Goal: Check status: Check status

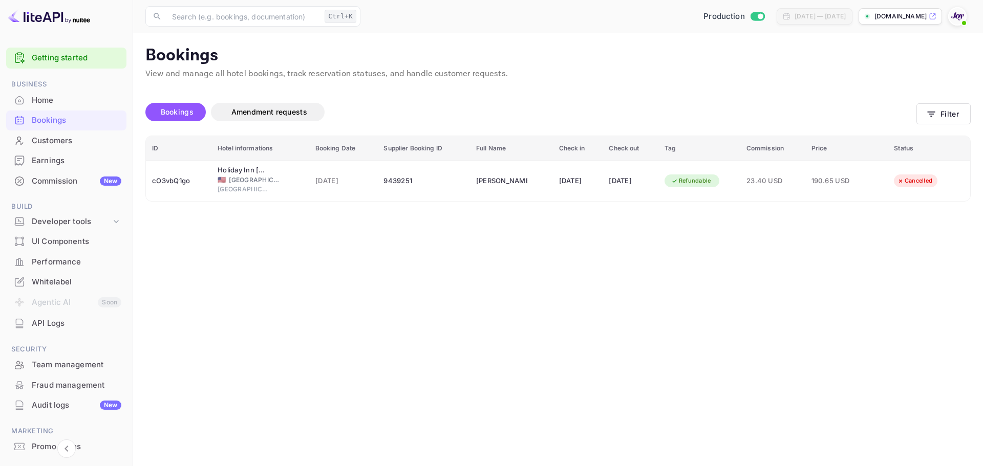
click at [952, 112] on button "Filter" at bounding box center [943, 113] width 54 height 21
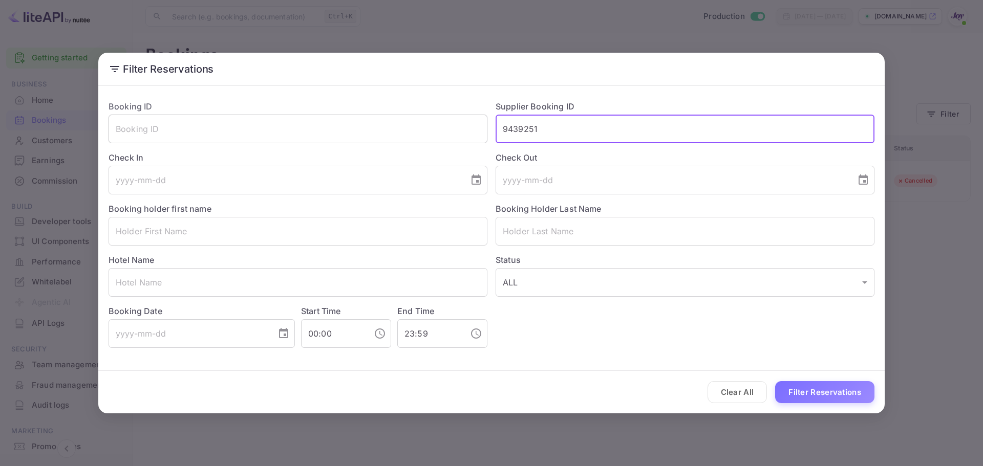
drag, startPoint x: 558, startPoint y: 133, endPoint x: 404, endPoint y: 134, distance: 154.1
click at [404, 134] on div "Booking ID ​ Supplier Booking ID 9439251 ​ Check In ​ Check Out ​ Booking holde…" at bounding box center [487, 220] width 774 height 256
paste input "295868"
type input "9295868"
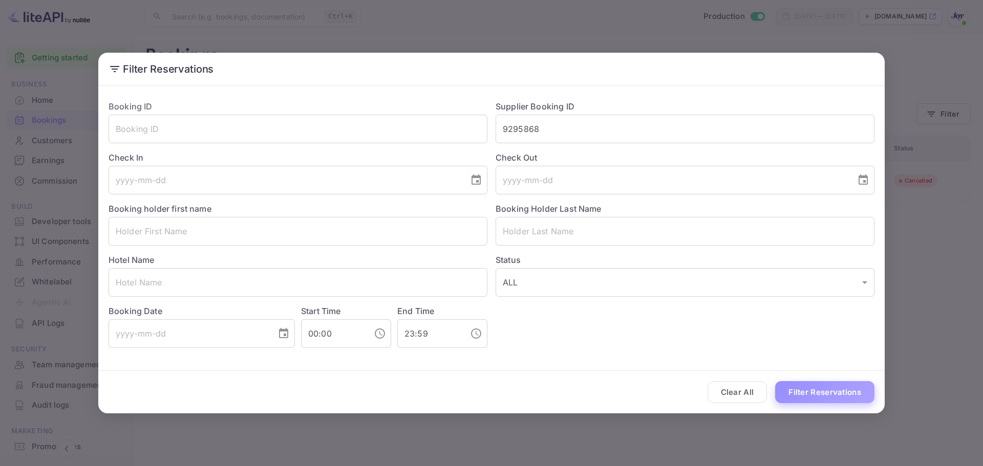
click at [835, 399] on button "Filter Reservations" at bounding box center [824, 392] width 99 height 22
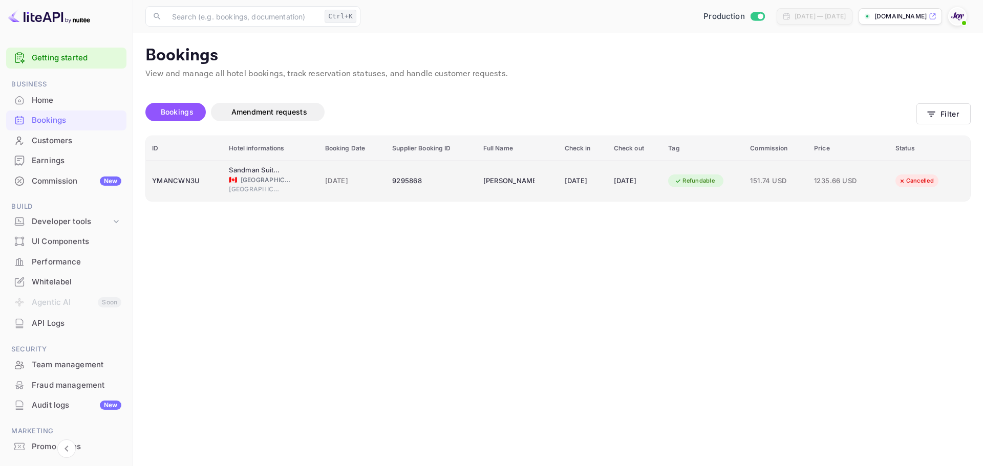
click at [439, 186] on div "9295868" at bounding box center [431, 181] width 78 height 16
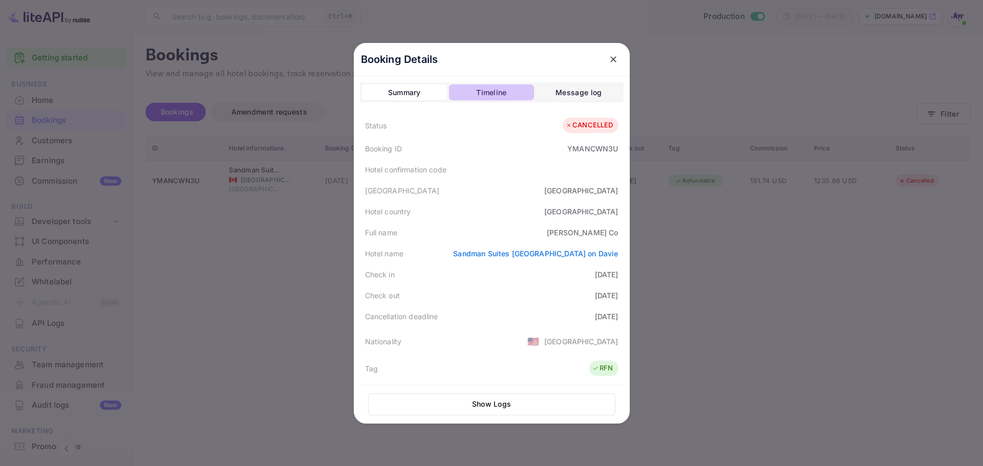
click at [476, 88] on div "Timeline" at bounding box center [491, 93] width 30 height 12
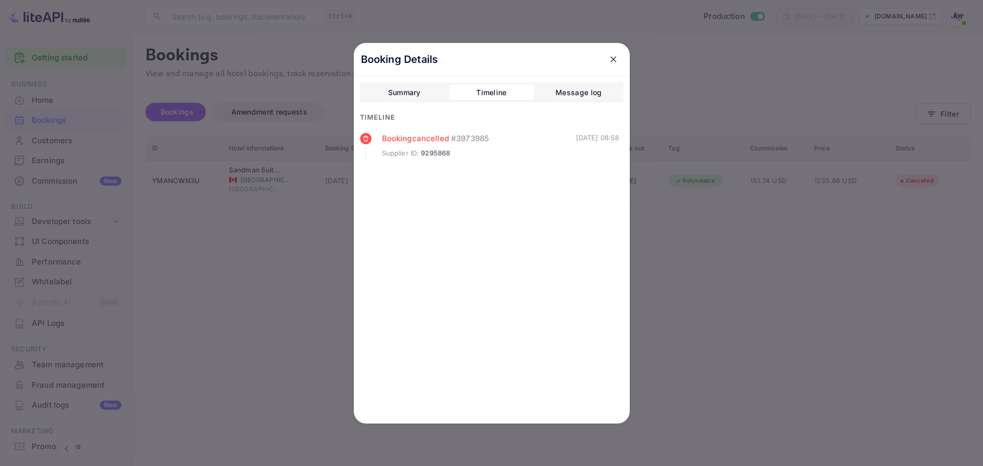
click at [406, 91] on div "Summary" at bounding box center [404, 93] width 33 height 12
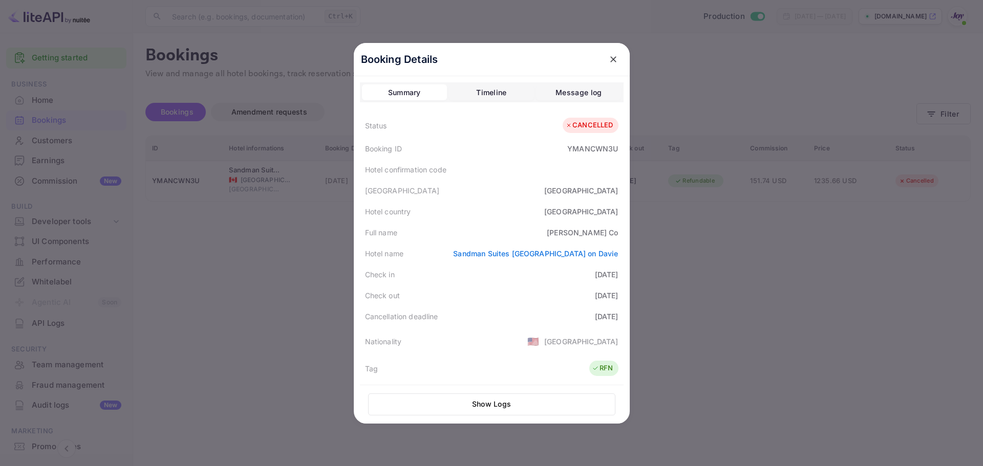
drag, startPoint x: 232, startPoint y: 280, endPoint x: 212, endPoint y: 163, distance: 118.4
click at [235, 259] on div at bounding box center [491, 233] width 983 height 466
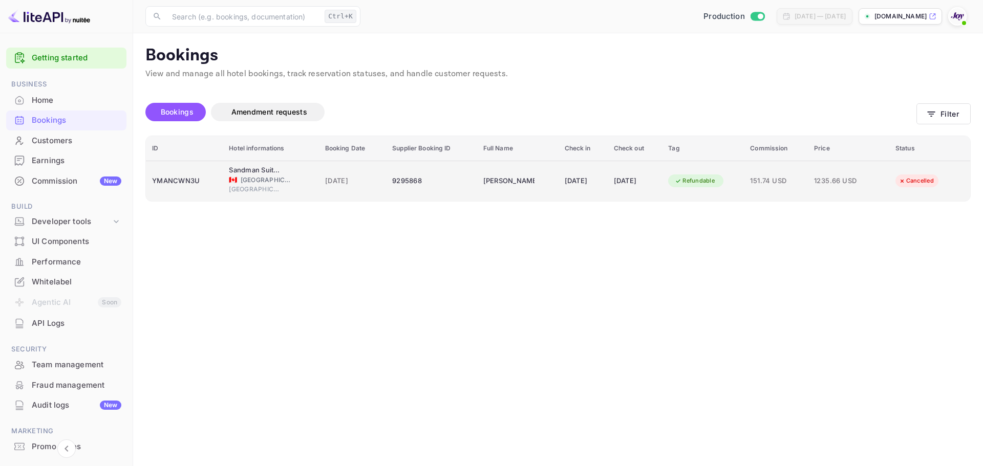
click at [414, 179] on div "9295868" at bounding box center [431, 181] width 78 height 16
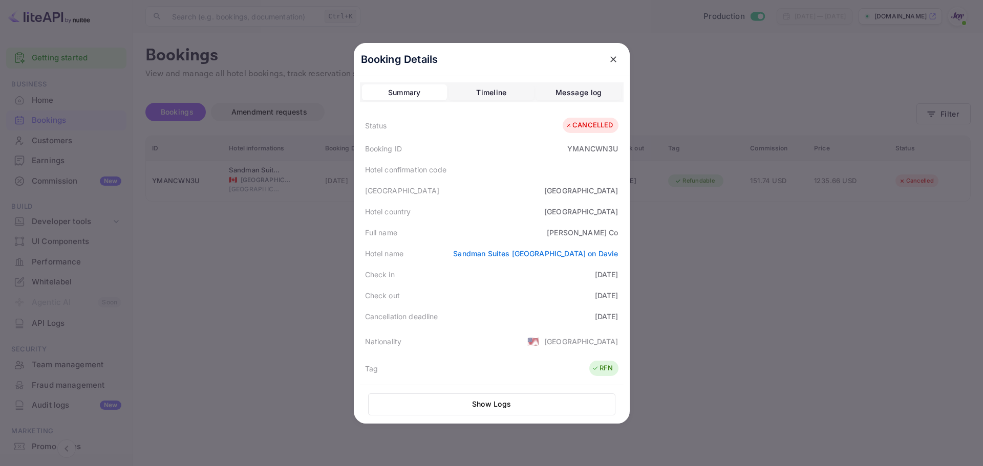
click at [611, 57] on icon "close" at bounding box center [613, 59] width 6 height 6
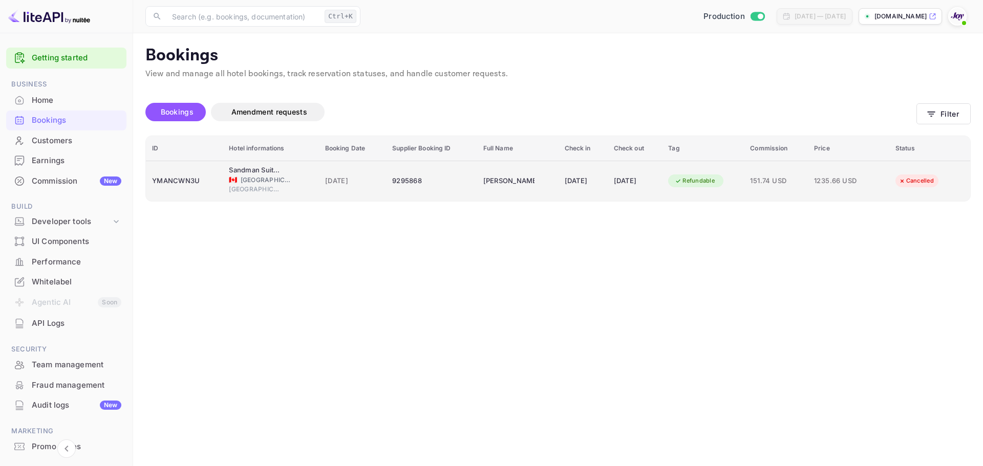
click at [436, 172] on td "9295868" at bounding box center [431, 181] width 91 height 40
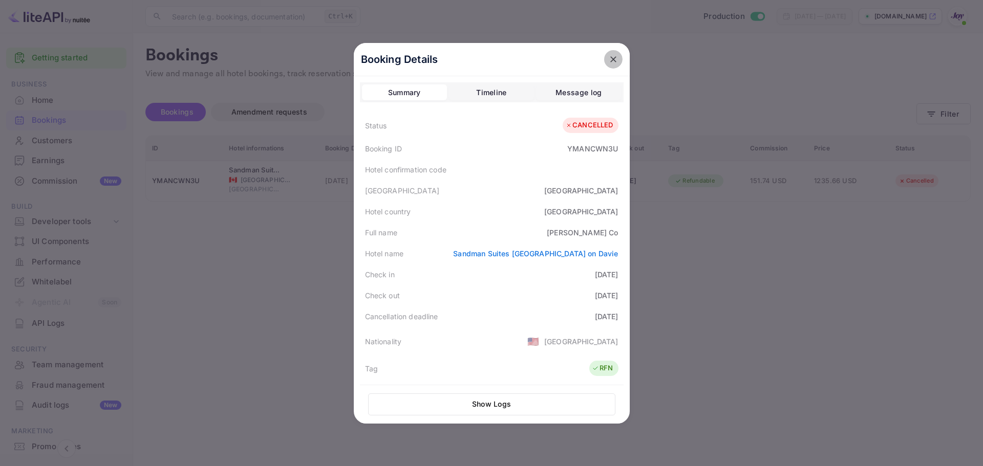
click at [606, 67] on button "close" at bounding box center [613, 59] width 18 height 18
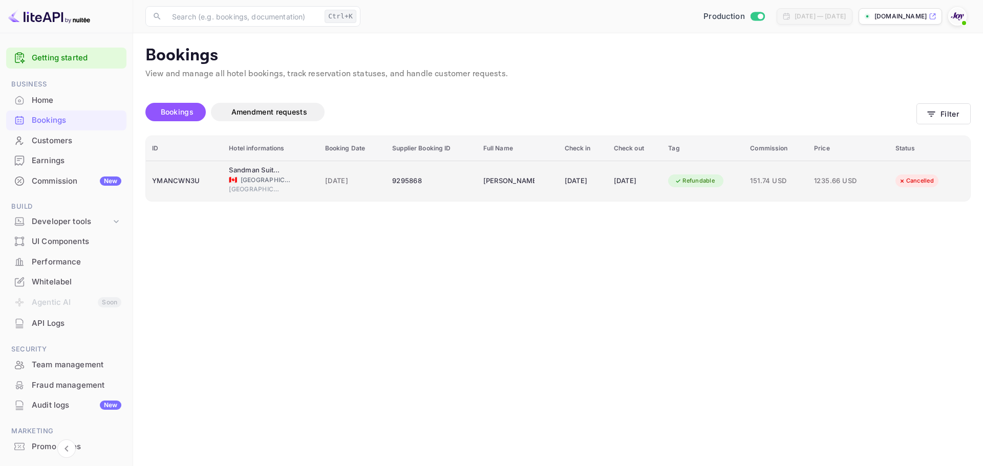
click at [396, 181] on div "9295868" at bounding box center [431, 181] width 78 height 16
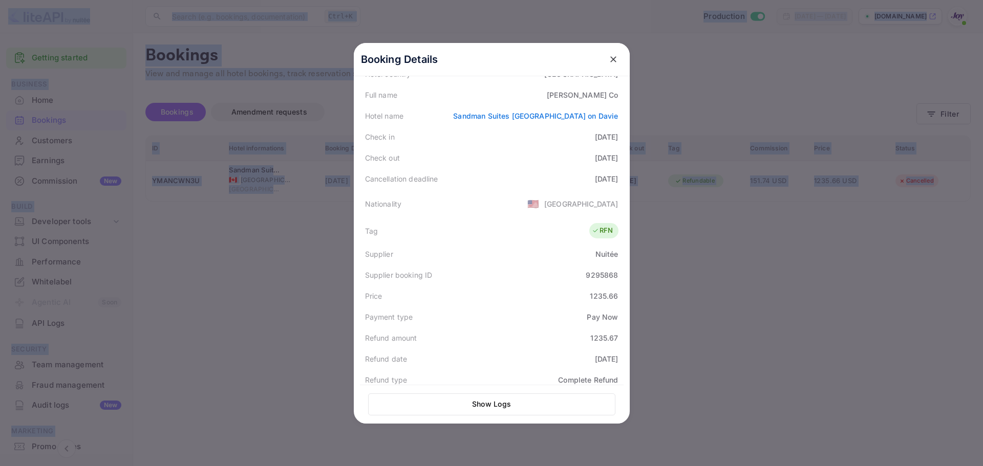
scroll to position [263, 0]
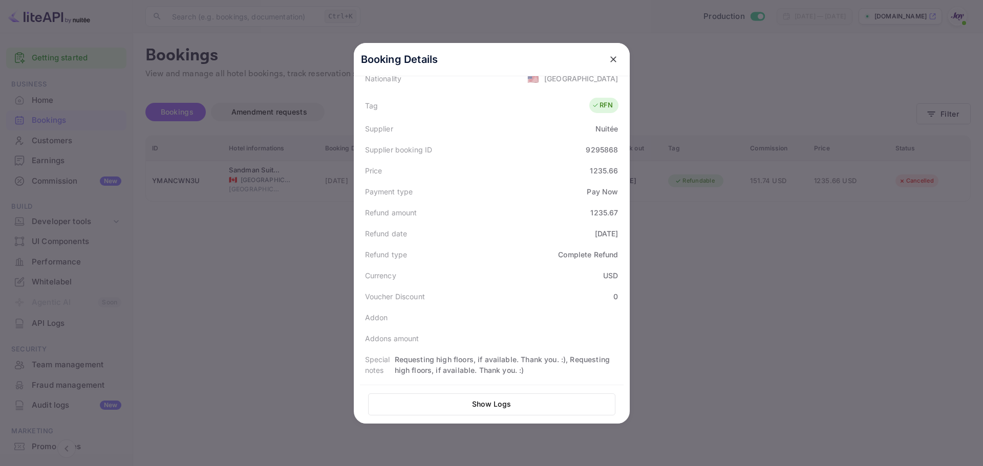
click at [592, 154] on div "9295868" at bounding box center [602, 149] width 32 height 11
copy div "9295868"
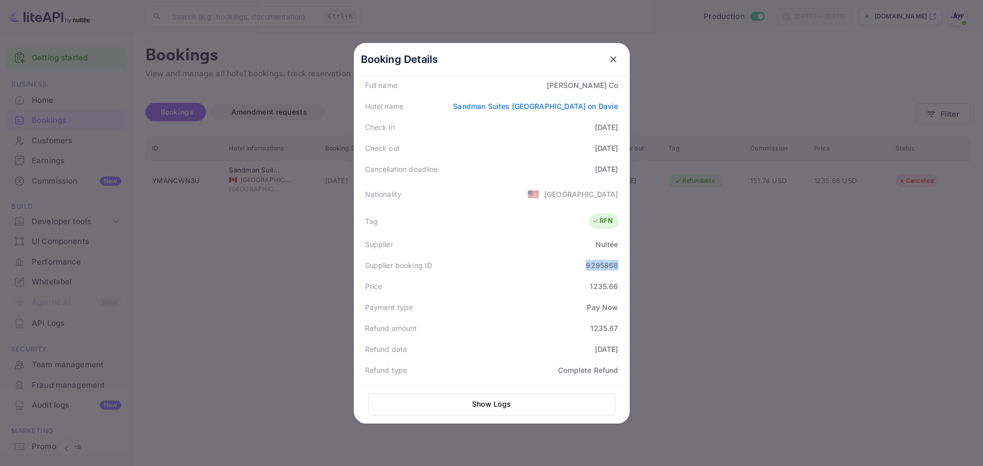
scroll to position [7, 0]
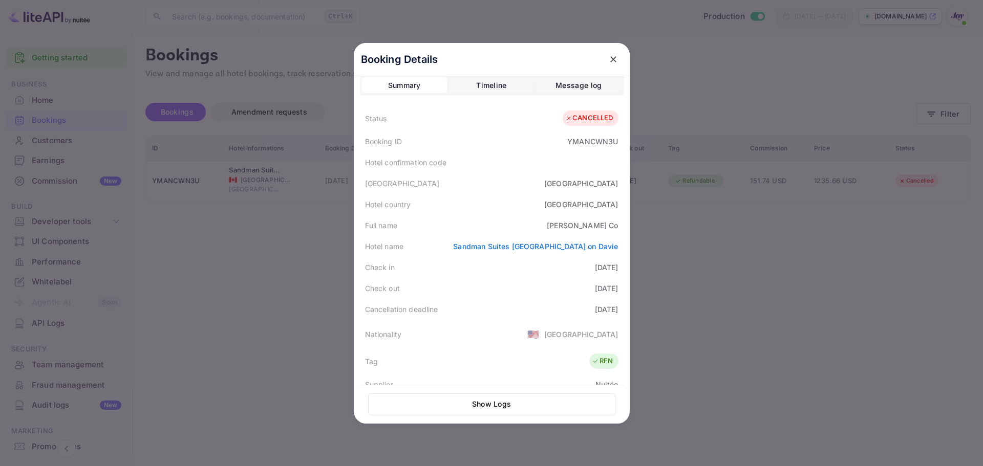
click at [297, 217] on div at bounding box center [491, 233] width 983 height 466
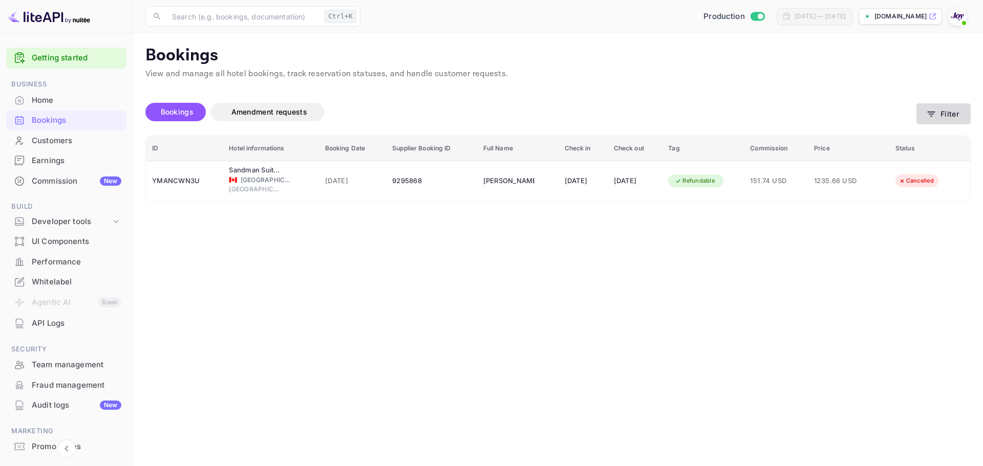
click at [952, 116] on button "Filter" at bounding box center [943, 113] width 54 height 21
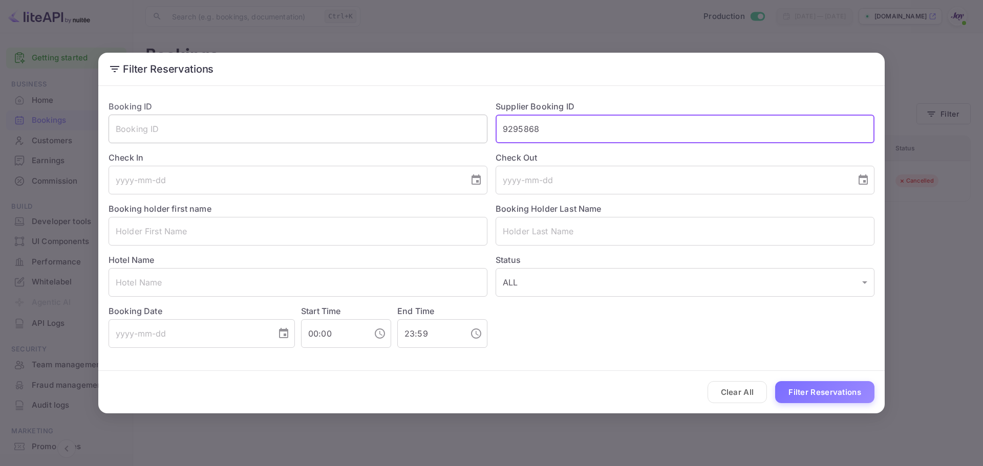
drag, startPoint x: 578, startPoint y: 129, endPoint x: 438, endPoint y: 128, distance: 140.3
click at [448, 129] on div "Booking ID ​ Supplier Booking ID 9295868 ​ Check In ​ Check Out ​ Booking holde…" at bounding box center [487, 220] width 774 height 256
paste input "8303150"
type input "8303150"
click at [802, 392] on button "Filter Reservations" at bounding box center [824, 392] width 99 height 22
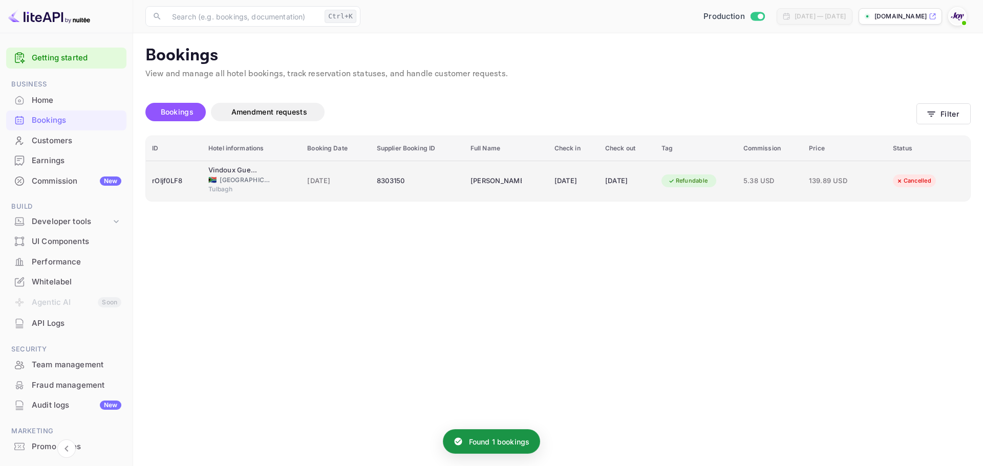
click at [436, 191] on td "8303150" at bounding box center [418, 181] width 94 height 40
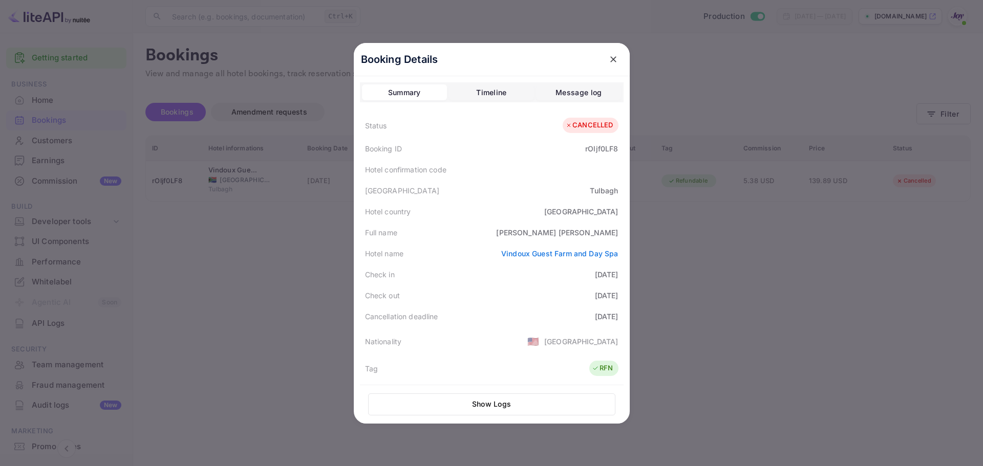
click at [491, 93] on div "Timeline" at bounding box center [491, 93] width 30 height 12
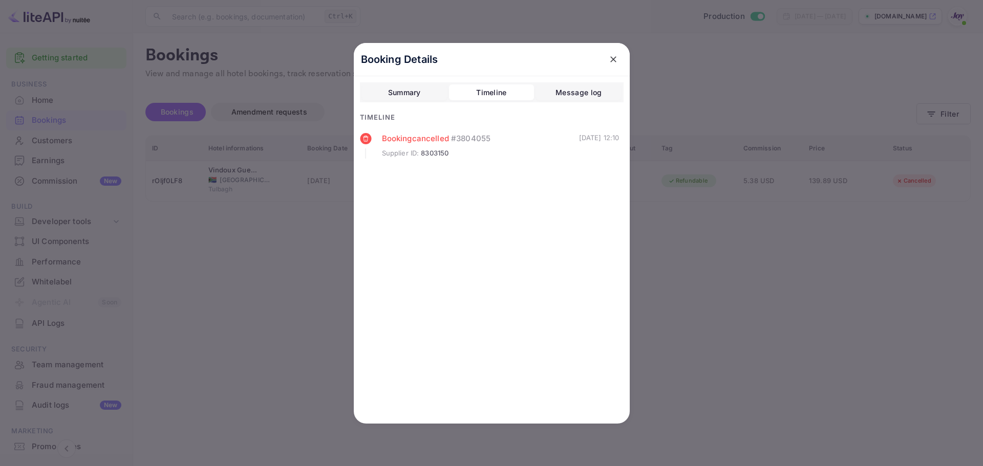
drag, startPoint x: 332, startPoint y: 237, endPoint x: 353, endPoint y: 230, distance: 22.2
click at [332, 235] on div at bounding box center [491, 233] width 983 height 466
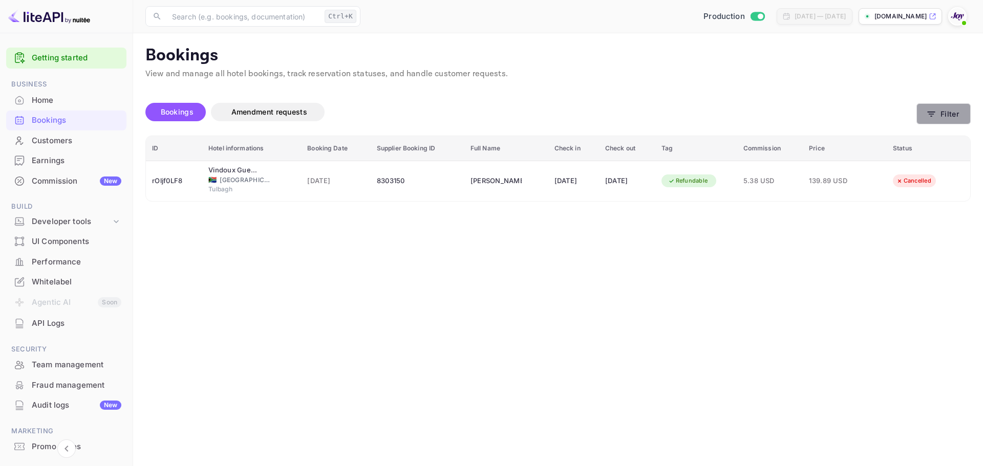
click at [959, 115] on button "Filter" at bounding box center [943, 113] width 54 height 21
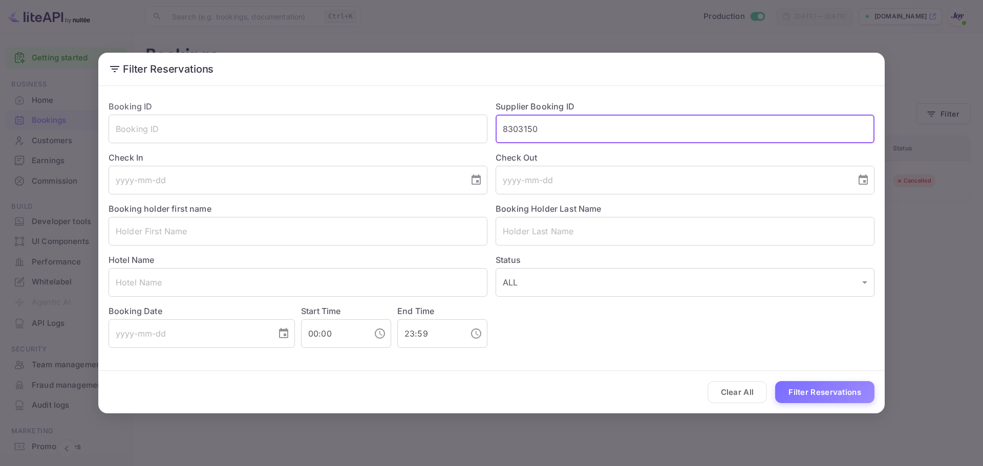
drag, startPoint x: 494, startPoint y: 129, endPoint x: 610, endPoint y: 248, distance: 165.8
click at [423, 127] on div "Booking ID ​ Supplier Booking ID 8303150 ​ Check In ​ Check Out ​ Booking holde…" at bounding box center [487, 220] width 774 height 256
paste input "722366"
type input "8722366"
drag, startPoint x: 852, startPoint y: 410, endPoint x: 848, endPoint y: 404, distance: 6.7
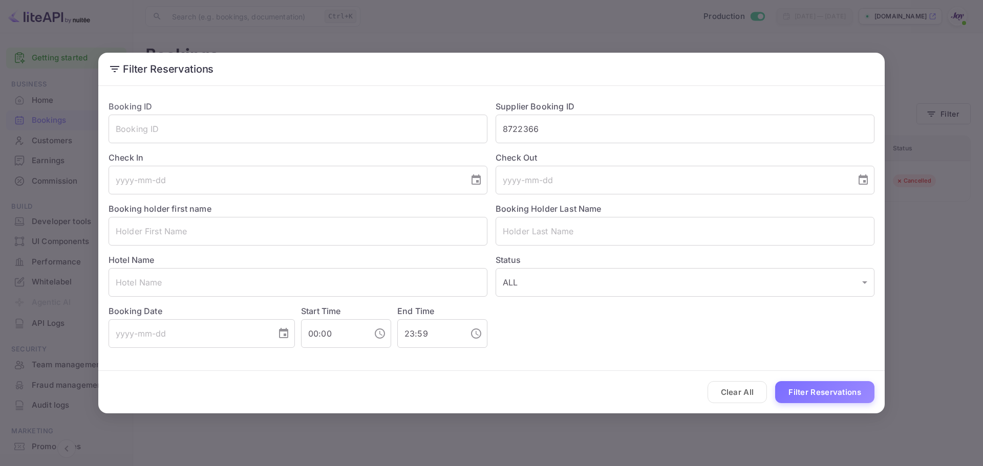
click at [850, 405] on div "Clear All Filter Reservations" at bounding box center [491, 392] width 786 height 42
click at [844, 397] on button "Filter Reservations" at bounding box center [824, 392] width 99 height 22
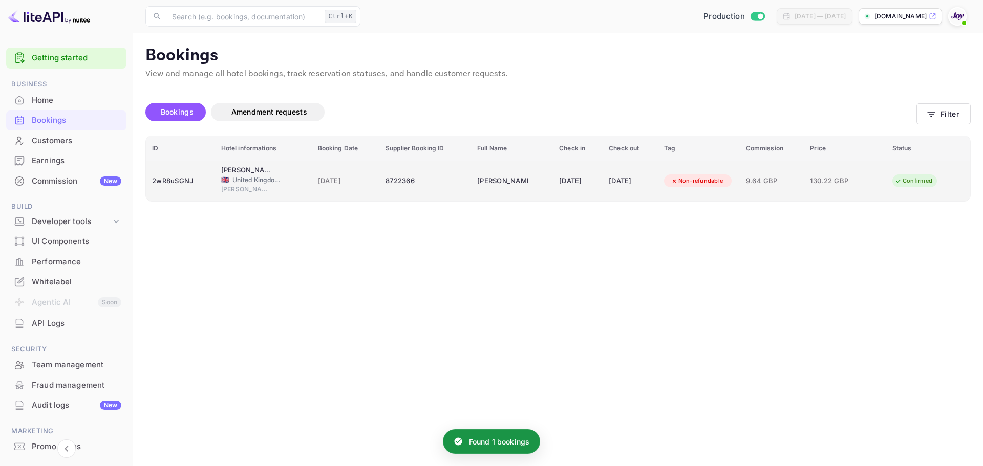
click at [431, 185] on div "8722366" at bounding box center [424, 181] width 79 height 16
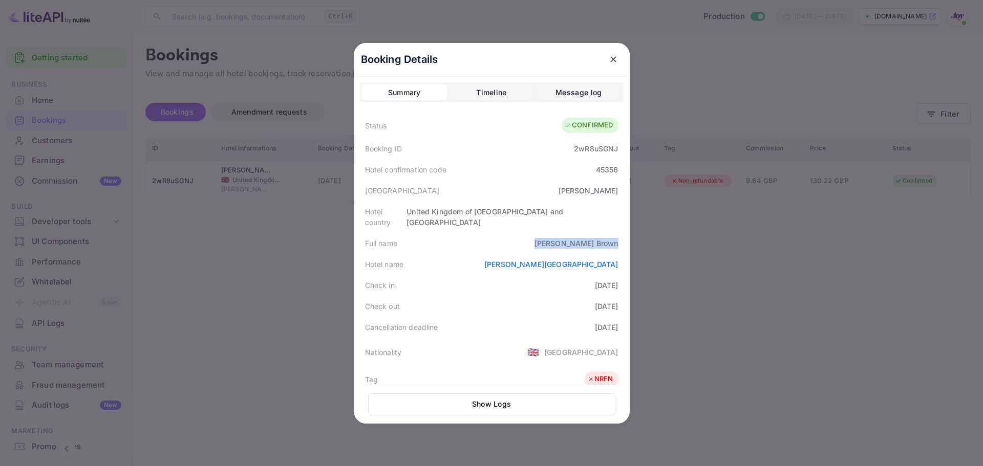
drag, startPoint x: 567, startPoint y: 238, endPoint x: 616, endPoint y: 236, distance: 48.7
click at [616, 236] on div "Full name [PERSON_NAME]" at bounding box center [492, 243] width 264 height 21
copy div "[PERSON_NAME]"
click at [571, 189] on div "[GEOGRAPHIC_DATA]" at bounding box center [492, 190] width 264 height 21
drag, startPoint x: 566, startPoint y: 236, endPoint x: 617, endPoint y: 236, distance: 51.7
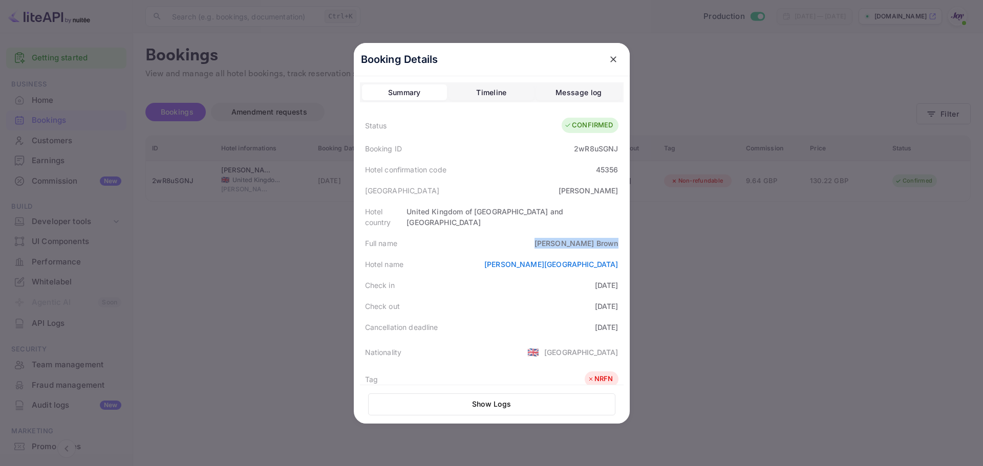
click at [617, 236] on div "Full name [PERSON_NAME]" at bounding box center [492, 243] width 264 height 21
copy div "[PERSON_NAME]"
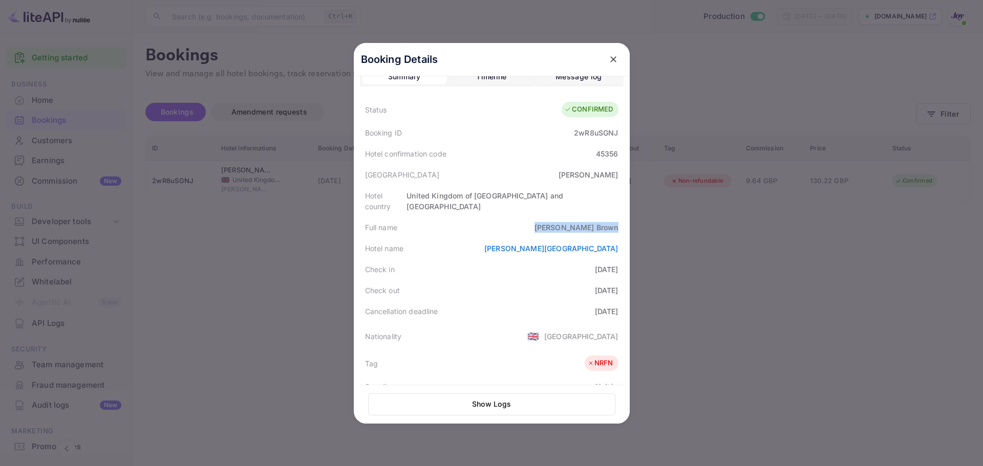
scroll to position [0, 0]
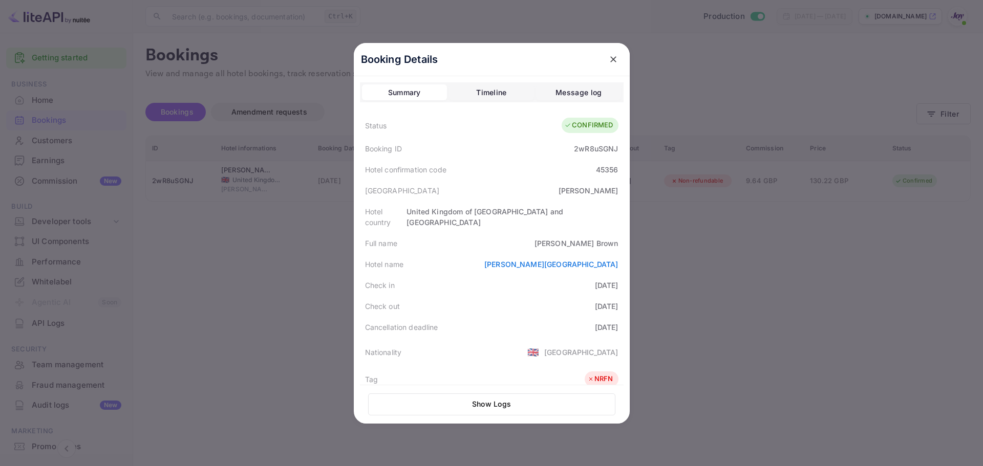
click at [589, 147] on div "2wR8uSGNJ" at bounding box center [596, 148] width 44 height 11
copy div "2wR8uSGNJ"
click at [599, 170] on div "45356" at bounding box center [607, 169] width 23 height 11
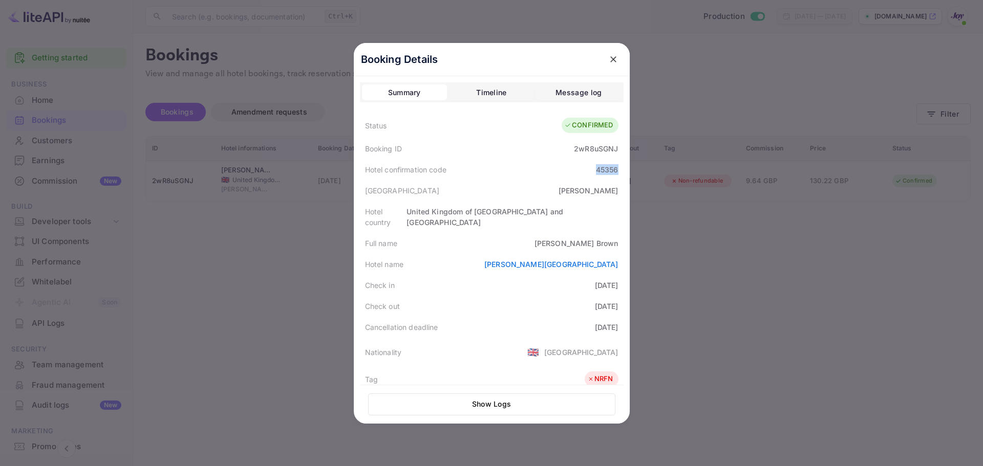
click at [599, 170] on div "45356" at bounding box center [607, 169] width 23 height 11
copy div "45356"
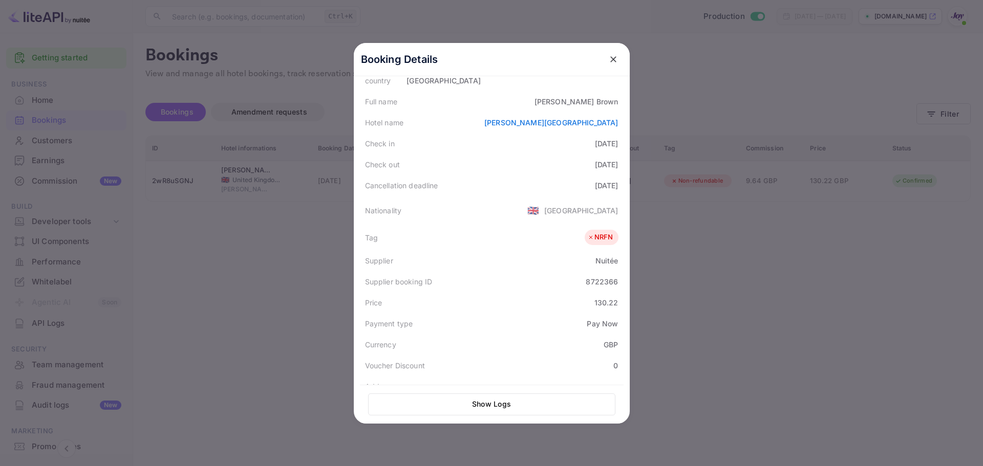
scroll to position [250, 0]
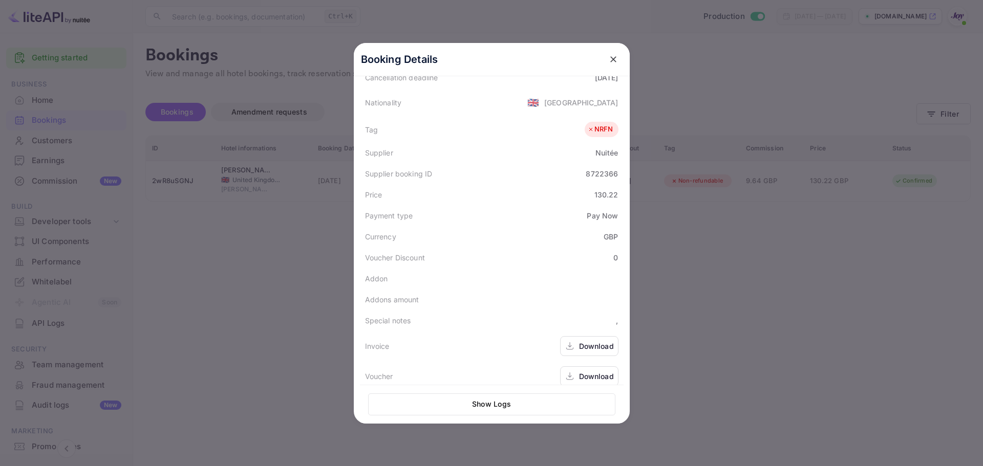
click at [593, 168] on div "8722366" at bounding box center [602, 173] width 32 height 11
copy div "8722366"
click at [231, 276] on div at bounding box center [491, 233] width 983 height 466
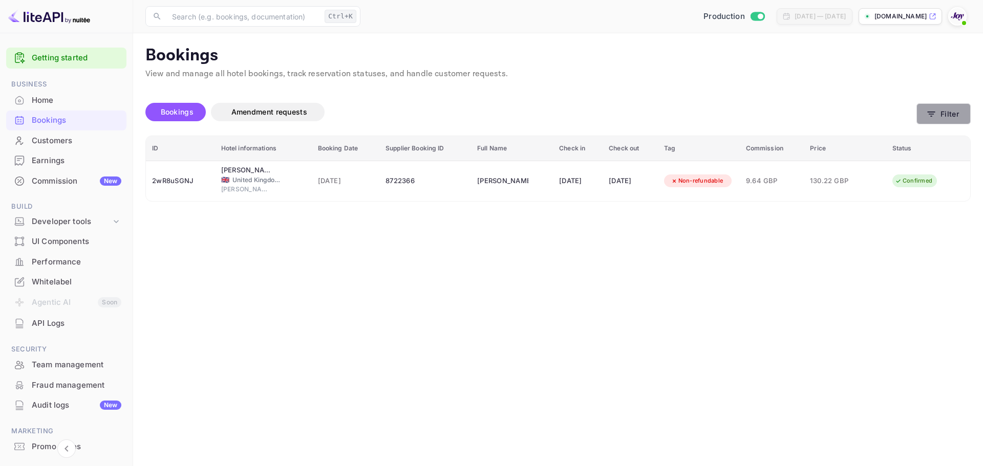
click at [943, 117] on button "Filter" at bounding box center [943, 113] width 54 height 21
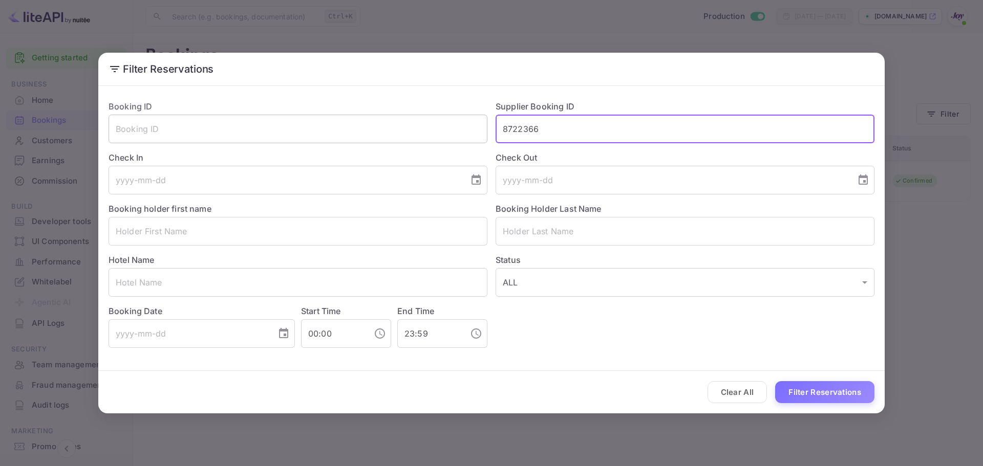
drag, startPoint x: 536, startPoint y: 131, endPoint x: 471, endPoint y: 126, distance: 65.2
click at [471, 126] on div "Booking ID ​ Supplier Booking ID 8722366 ​ Check In ​ Check Out ​ Booking holde…" at bounding box center [487, 220] width 774 height 256
click at [343, 236] on input "text" at bounding box center [298, 231] width 379 height 29
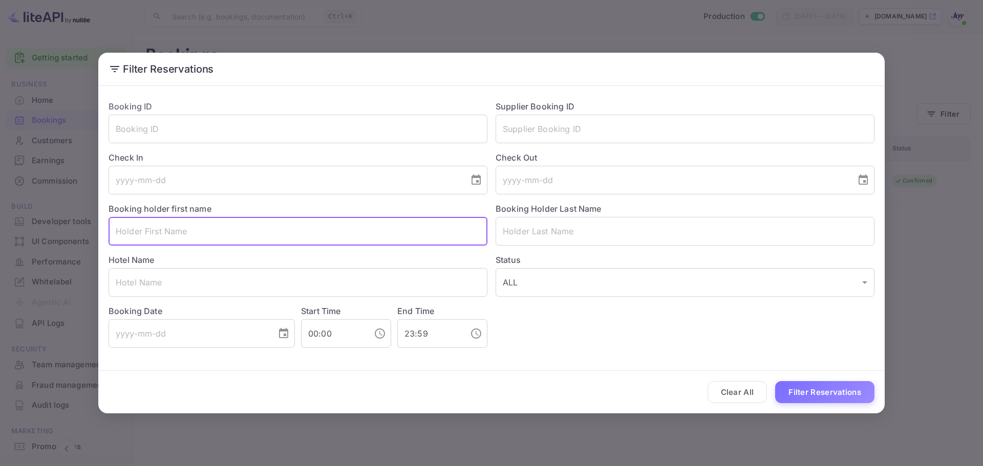
paste input "[PERSON_NAME]"
click at [176, 231] on input "[PERSON_NAME]" at bounding box center [298, 231] width 379 height 29
type input "Ashleigh"
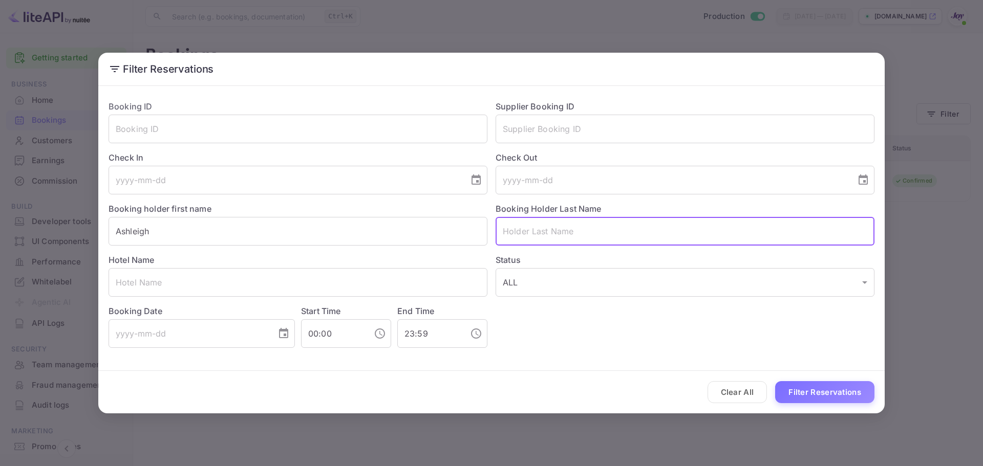
click at [526, 229] on input "text" at bounding box center [685, 231] width 379 height 29
paste input "Hampton"
type input "Hampton"
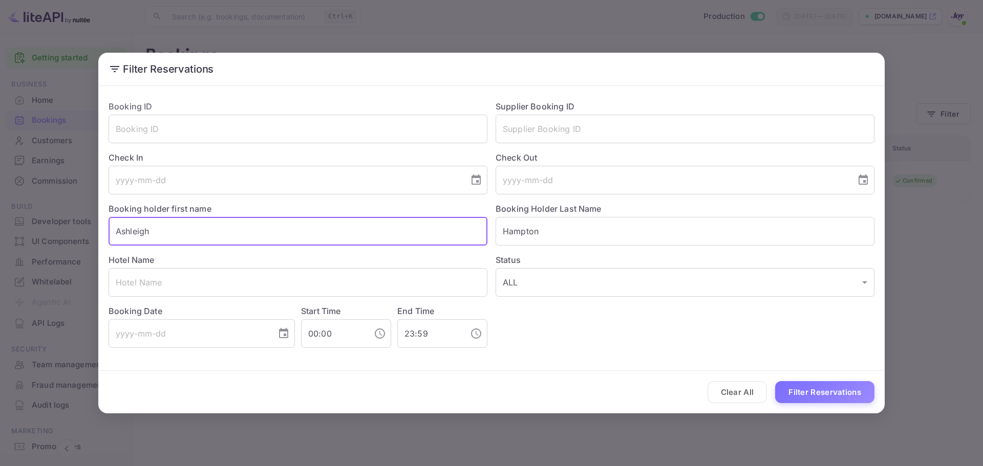
drag, startPoint x: 411, startPoint y: 239, endPoint x: 411, endPoint y: 233, distance: 5.6
click at [411, 238] on input "Ashleigh" at bounding box center [298, 231] width 379 height 29
type input "Ashleigh"
click at [827, 397] on button "Filter Reservations" at bounding box center [824, 392] width 99 height 22
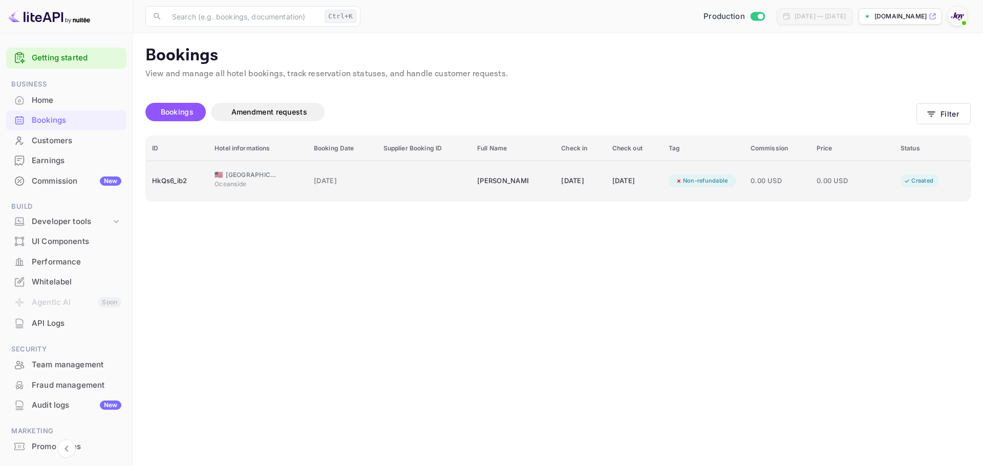
click at [400, 185] on div "booking table" at bounding box center [423, 181] width 81 height 16
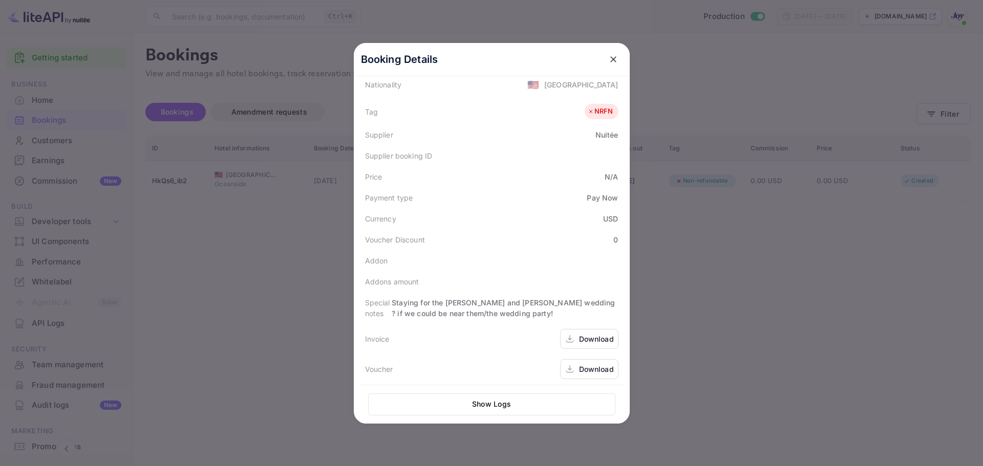
scroll to position [261, 0]
click at [600, 334] on div "Download" at bounding box center [596, 335] width 35 height 11
click at [588, 364] on div "Download" at bounding box center [596, 365] width 35 height 11
click at [608, 56] on icon "close" at bounding box center [613, 59] width 10 height 10
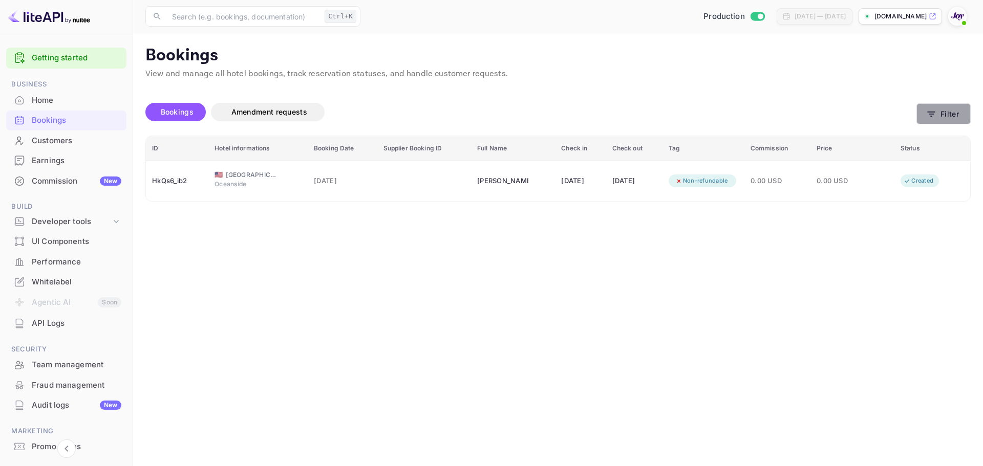
click at [954, 116] on button "Filter" at bounding box center [943, 113] width 54 height 21
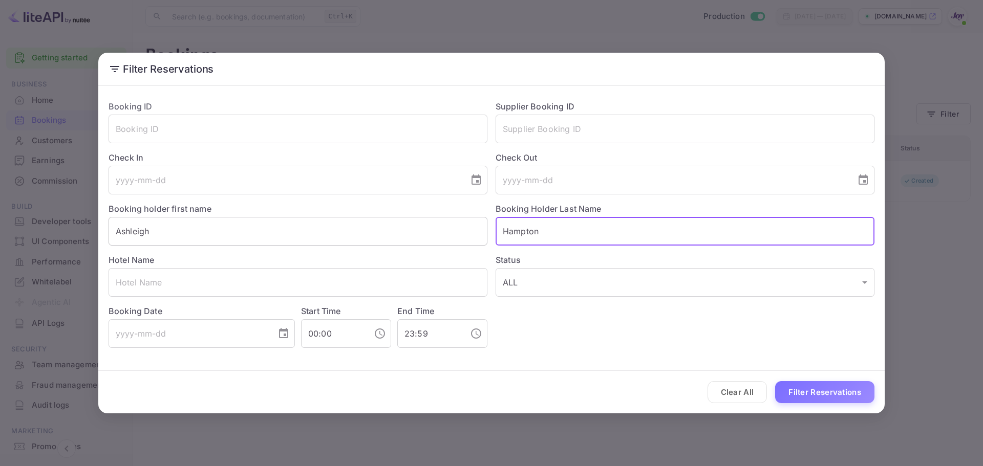
drag, startPoint x: 557, startPoint y: 239, endPoint x: 373, endPoint y: 227, distance: 185.2
click at [373, 227] on div "Booking ID ​ Supplier Booking ID ​ Check In ​ Check Out ​ Booking holder first …" at bounding box center [487, 220] width 774 height 256
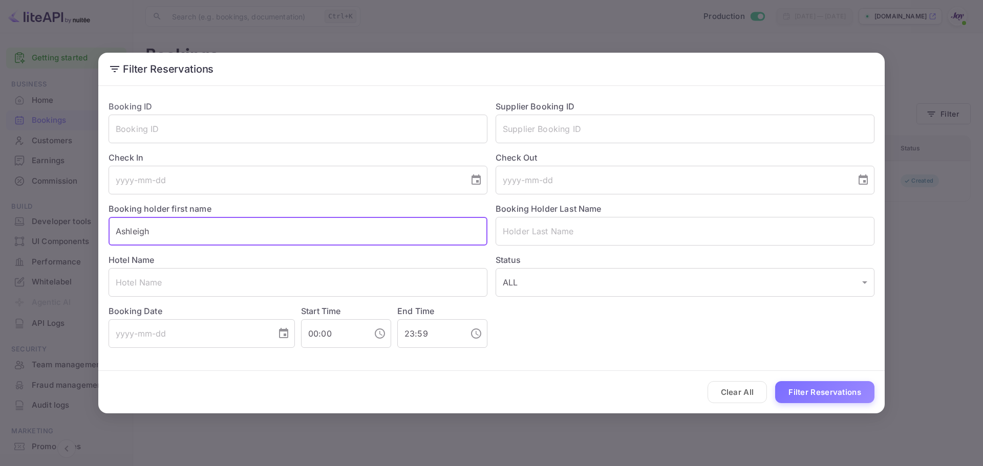
drag, startPoint x: 328, startPoint y: 231, endPoint x: 1, endPoint y: 231, distance: 327.6
click at [1, 231] on div "Filter Reservations Booking ID ​ Supplier Booking ID ​ Check In ​ Check Out ​ B…" at bounding box center [491, 233] width 983 height 466
paste input "[PERSON_NAME] Fenec"
click at [153, 234] on input "[PERSON_NAME]" at bounding box center [298, 231] width 379 height 29
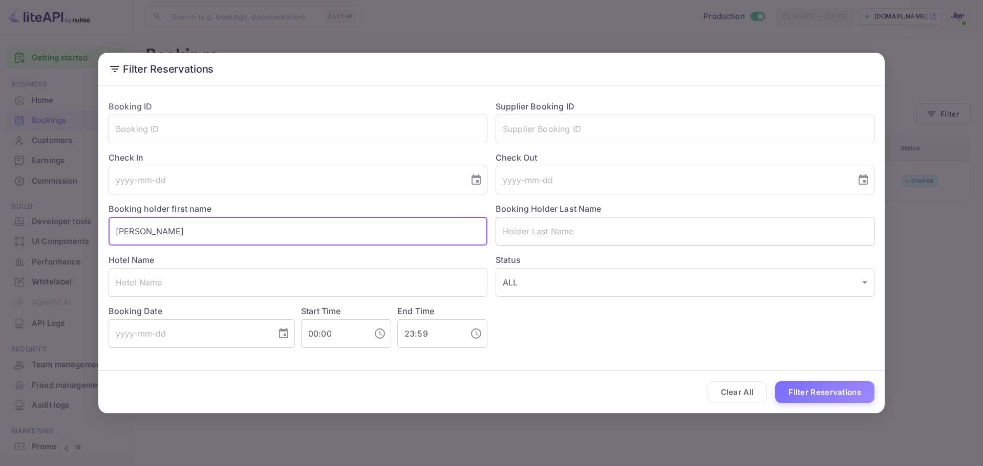
type input "[PERSON_NAME]"
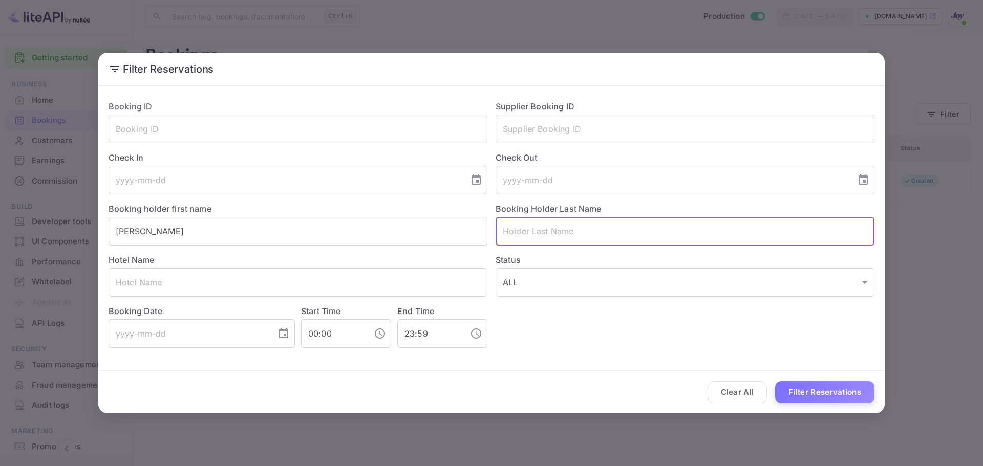
click at [565, 235] on input "text" at bounding box center [685, 231] width 379 height 29
paste input "Fenech"
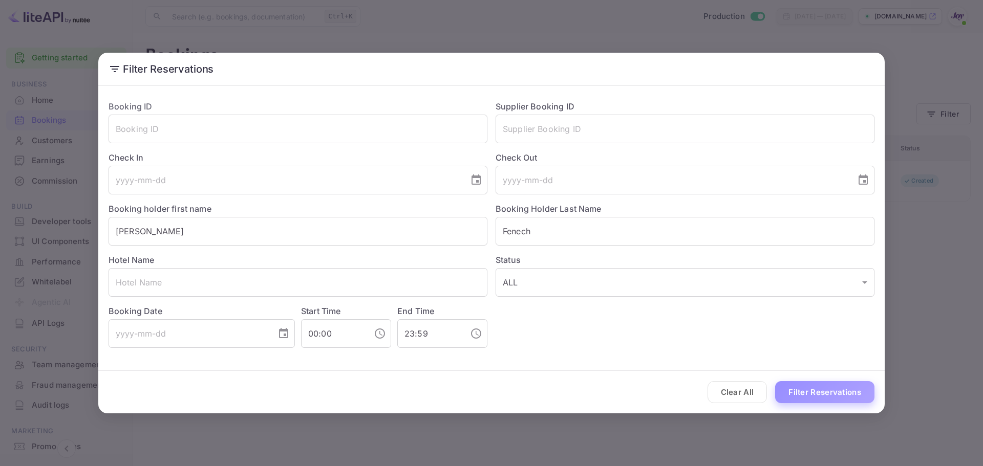
click at [814, 396] on button "Filter Reservations" at bounding box center [824, 392] width 99 height 22
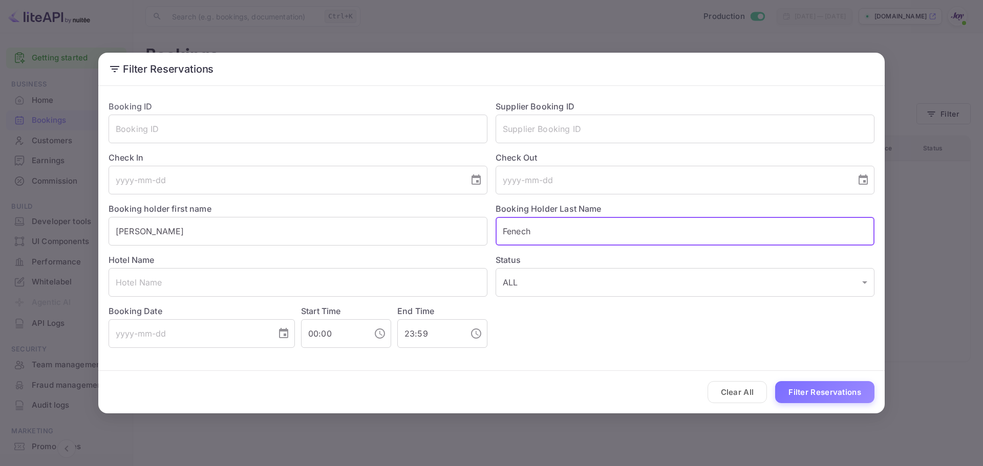
drag, startPoint x: 541, startPoint y: 232, endPoint x: 418, endPoint y: 216, distance: 123.4
click at [419, 217] on div "Booking ID ​ Supplier Booking ID ​ Check In ​ Check Out ​ Booking holder first …" at bounding box center [487, 220] width 774 height 256
paste input "lollback"
type input "lollback"
click at [798, 386] on button "Filter Reservations" at bounding box center [824, 392] width 99 height 22
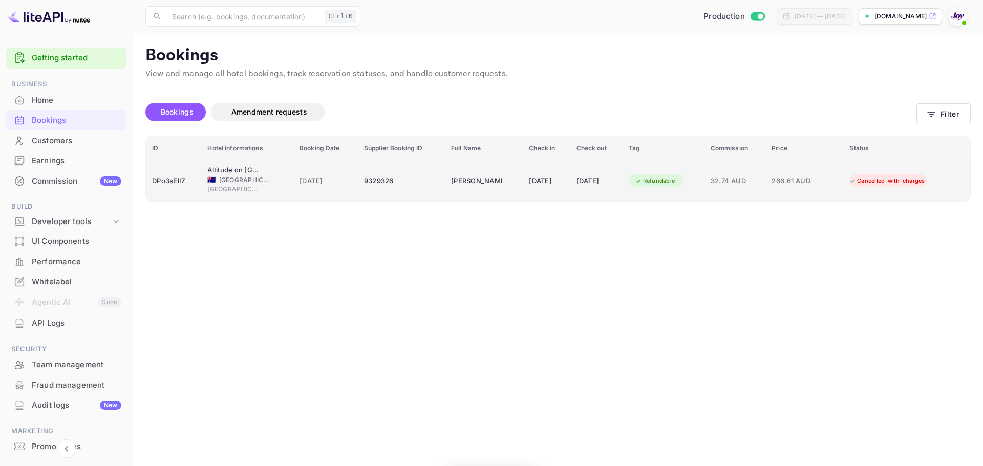
click at [407, 184] on div "9329326" at bounding box center [401, 181] width 75 height 16
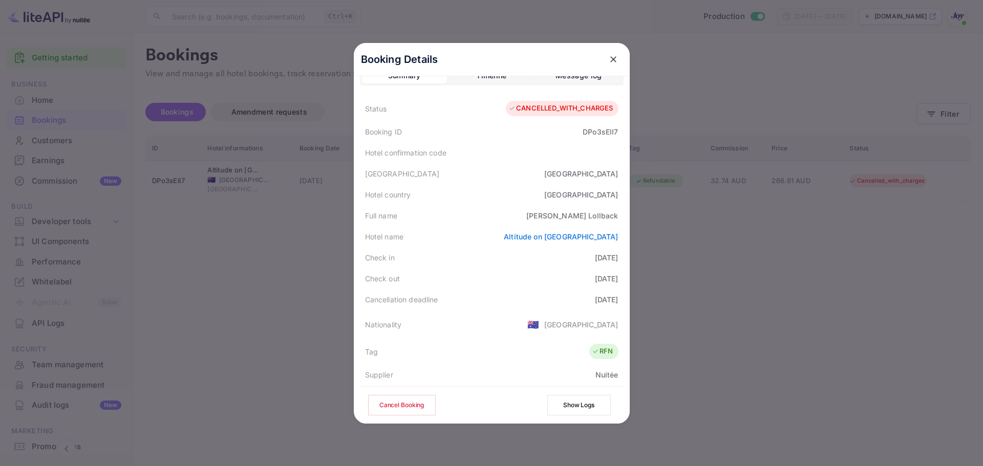
scroll to position [0, 0]
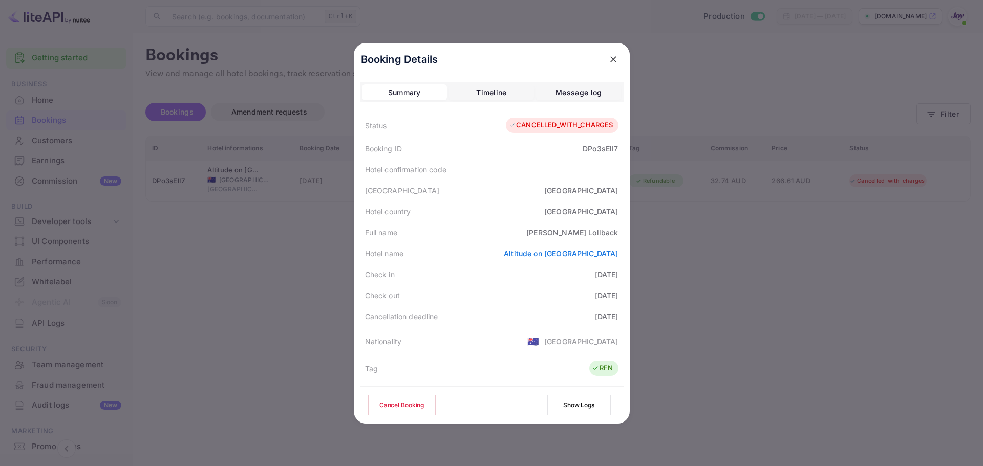
click at [471, 94] on button "Timeline" at bounding box center [491, 92] width 85 height 16
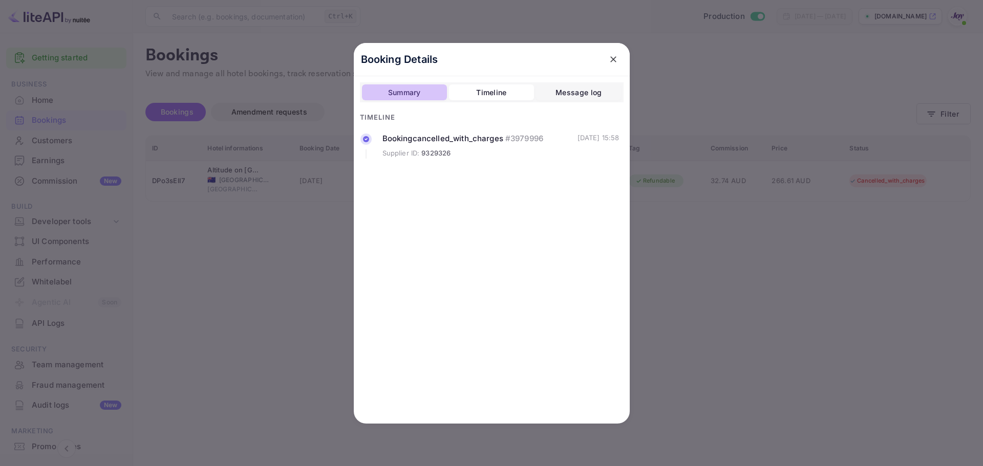
click at [402, 93] on div "Summary" at bounding box center [404, 93] width 33 height 12
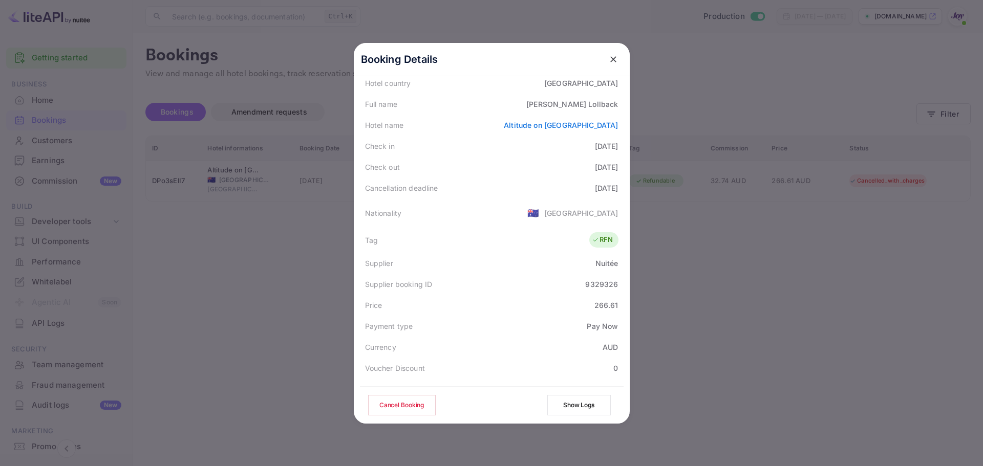
scroll to position [248, 0]
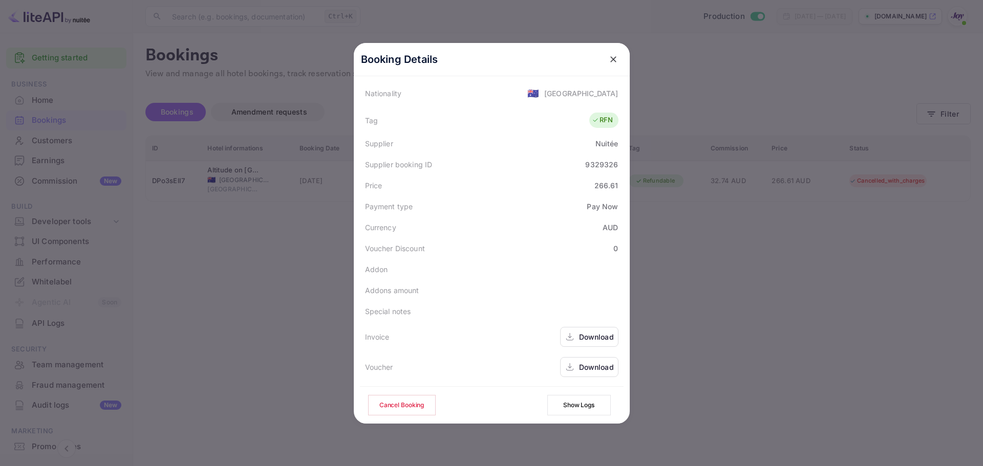
click at [596, 333] on div "Download" at bounding box center [596, 337] width 35 height 11
click at [591, 370] on div "Download" at bounding box center [596, 367] width 35 height 11
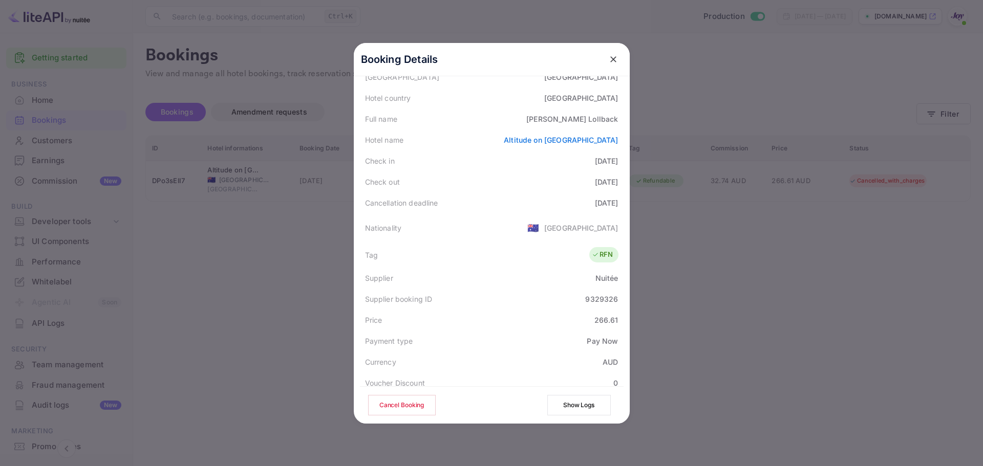
scroll to position [0, 0]
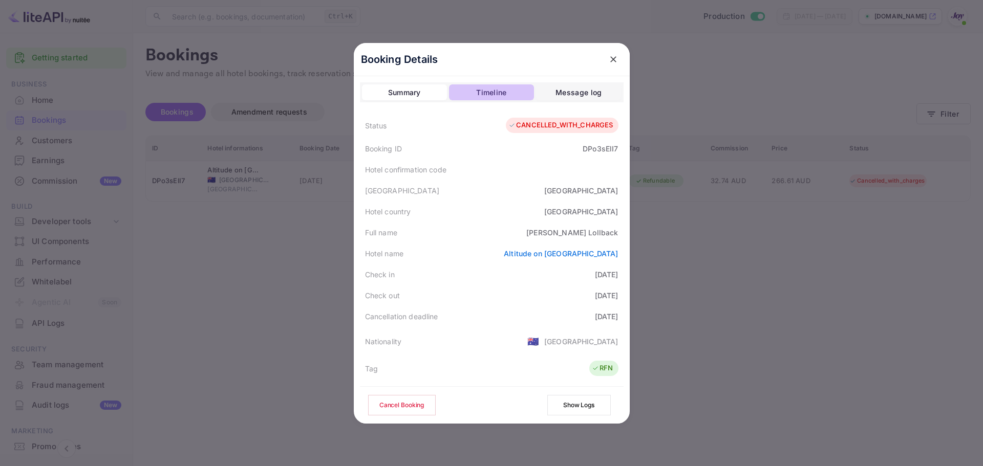
click at [487, 100] on button "Timeline" at bounding box center [491, 92] width 85 height 16
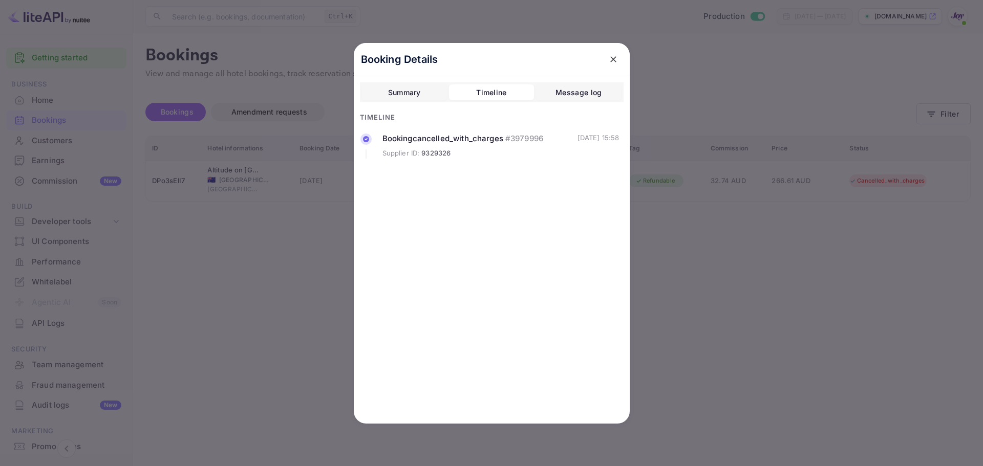
click at [410, 93] on div "Summary" at bounding box center [404, 93] width 33 height 12
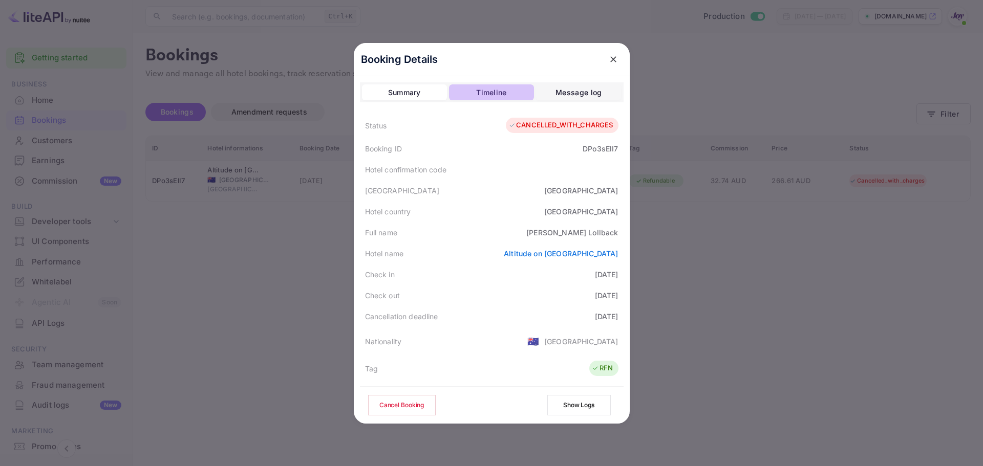
click at [496, 96] on div "Timeline" at bounding box center [491, 93] width 30 height 12
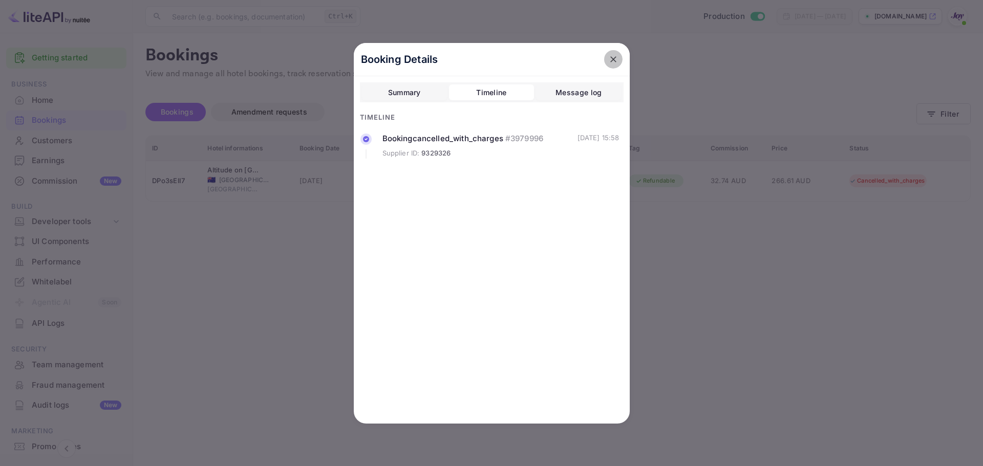
drag, startPoint x: 609, startPoint y: 62, endPoint x: 722, endPoint y: 119, distance: 126.6
click at [609, 61] on icon "close" at bounding box center [613, 59] width 10 height 10
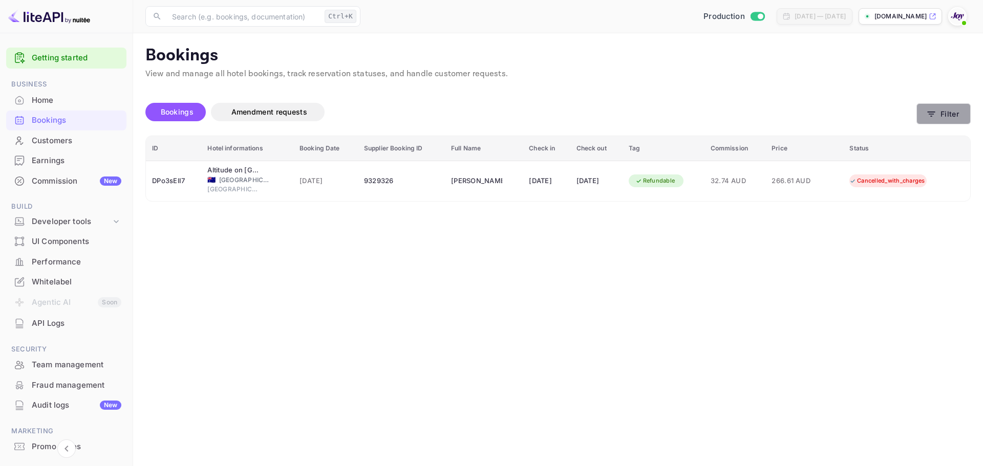
click at [956, 118] on button "Filter" at bounding box center [943, 113] width 54 height 21
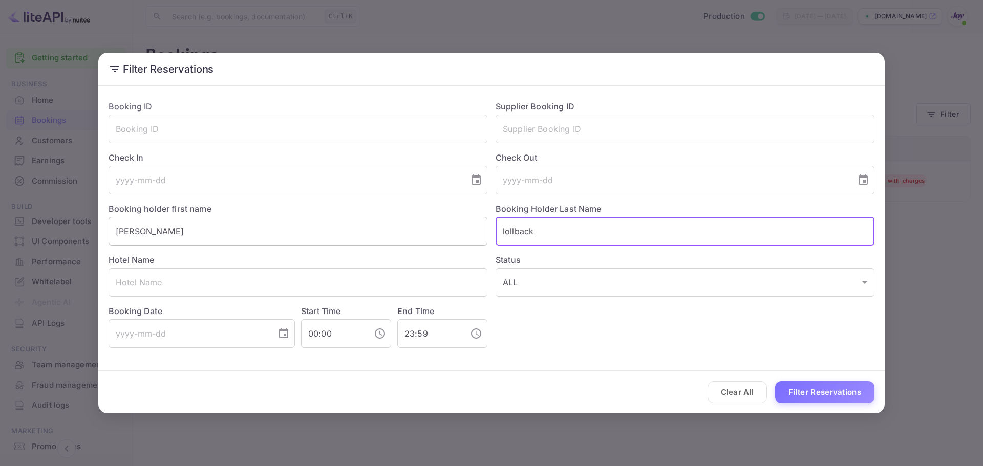
drag, startPoint x: 556, startPoint y: 230, endPoint x: 432, endPoint y: 227, distance: 124.4
click at [432, 227] on div "Booking ID ​ Supplier Booking ID ​ Check In ​ Check Out ​ Booking holder first …" at bounding box center [487, 220] width 774 height 256
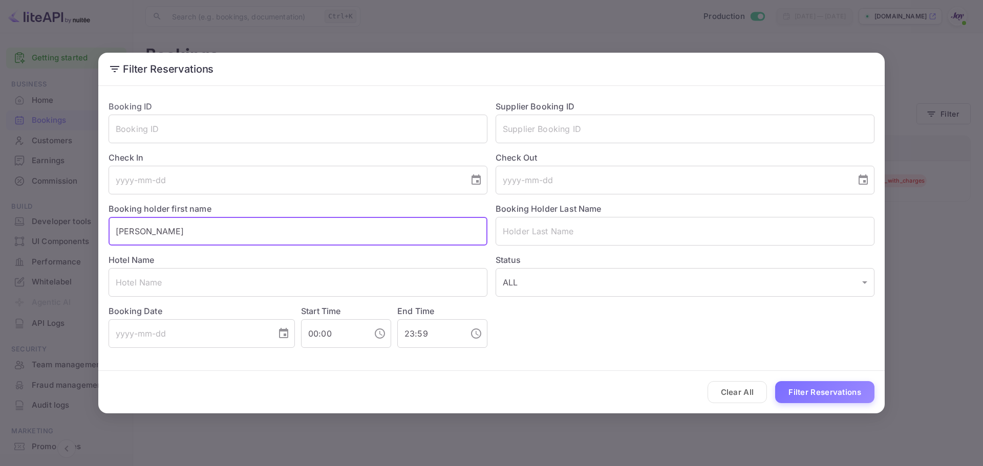
drag, startPoint x: 247, startPoint y: 233, endPoint x: 38, endPoint y: 237, distance: 209.4
click at [38, 237] on div "Filter Reservations Booking ID ​ Supplier Booking ID ​ Check In ​ Check Out ​ B…" at bounding box center [491, 233] width 983 height 466
paste input "[PERSON_NAME]"
click at [153, 232] on input "[PERSON_NAME]" at bounding box center [298, 231] width 379 height 29
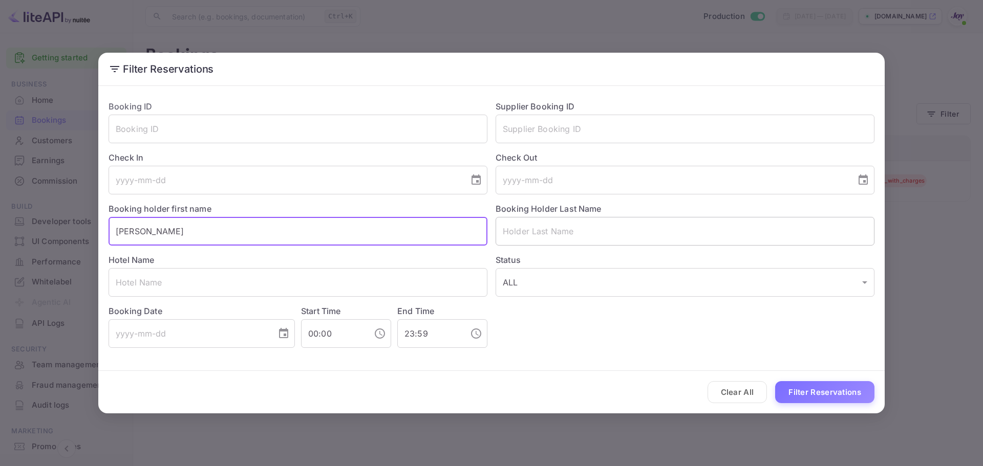
type input "[PERSON_NAME]"
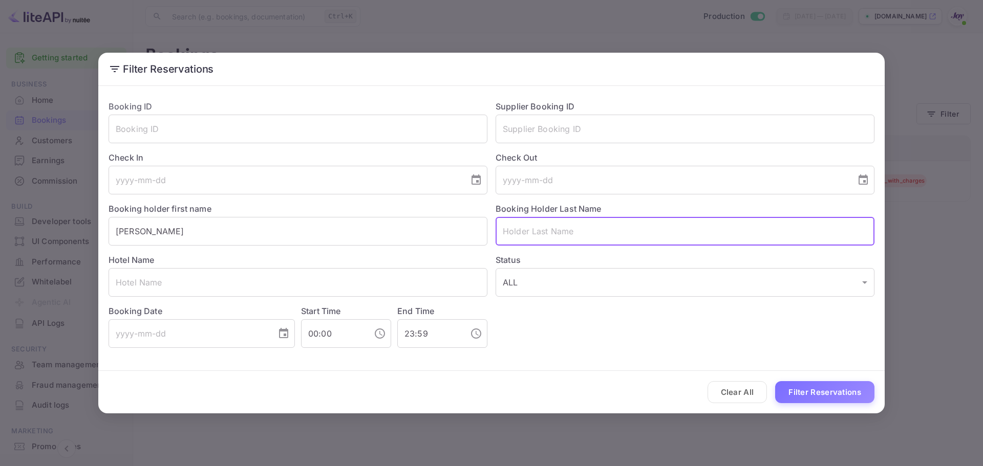
click at [558, 232] on input "text" at bounding box center [685, 231] width 379 height 29
paste input "[PERSON_NAME]"
type input "[PERSON_NAME]"
click at [289, 236] on input "[PERSON_NAME]" at bounding box center [298, 231] width 379 height 29
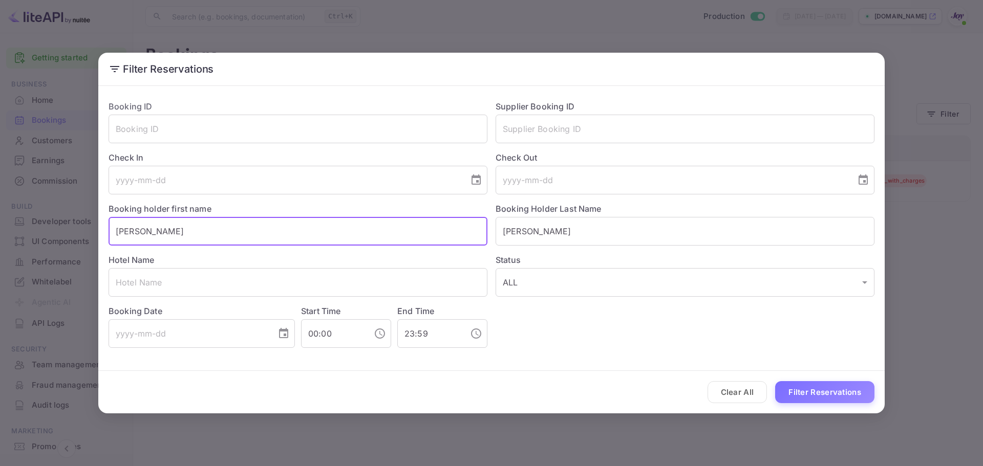
type input "[PERSON_NAME]"
click at [801, 390] on button "Filter Reservations" at bounding box center [824, 392] width 99 height 22
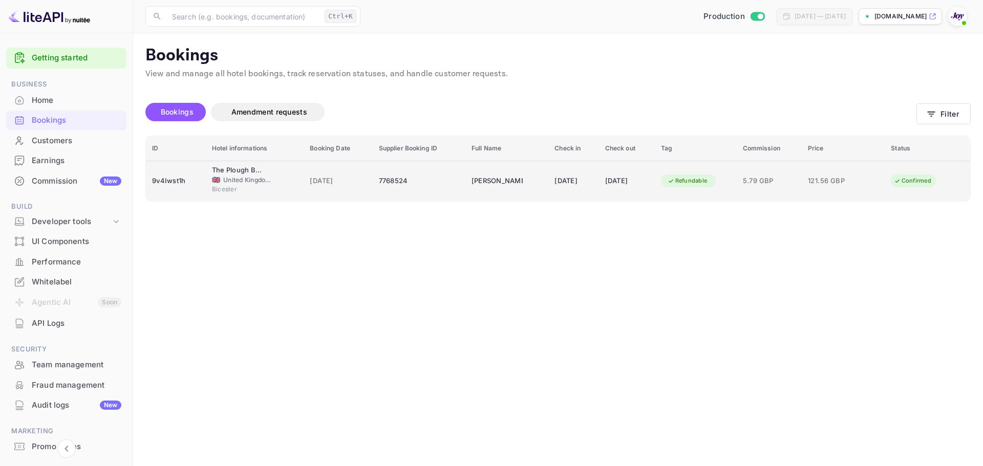
click at [433, 186] on div "7768524" at bounding box center [419, 181] width 80 height 16
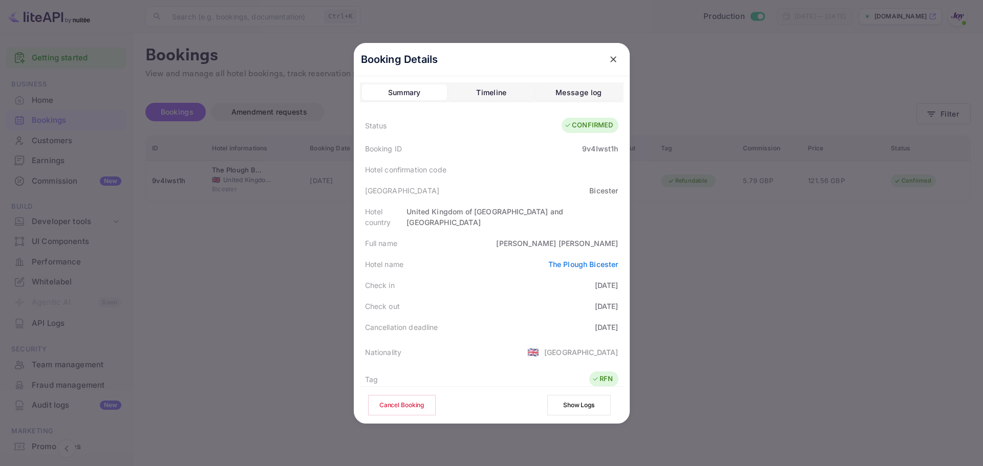
drag, startPoint x: 613, startPoint y: 56, endPoint x: 782, endPoint y: 113, distance: 177.7
click at [614, 57] on icon "close" at bounding box center [613, 59] width 10 height 10
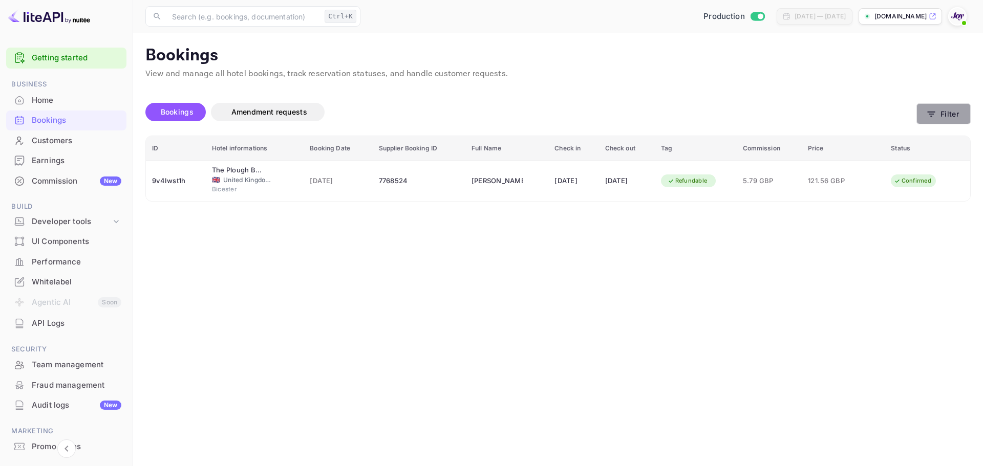
click at [953, 112] on button "Filter" at bounding box center [943, 113] width 54 height 21
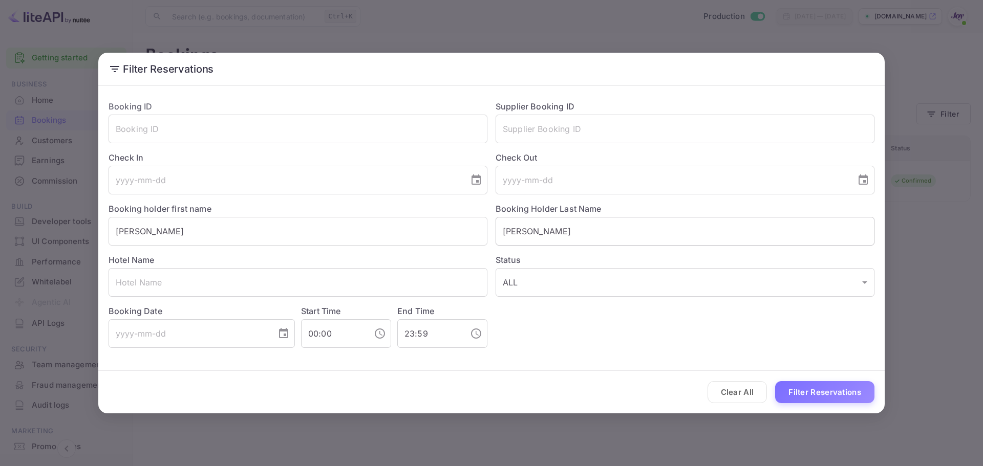
drag, startPoint x: 906, startPoint y: 286, endPoint x: 774, endPoint y: 240, distance: 140.0
click at [906, 284] on div "Filter Reservations Booking ID ​ Supplier Booking ID ​ Check In ​ Check Out ​ B…" at bounding box center [491, 233] width 983 height 466
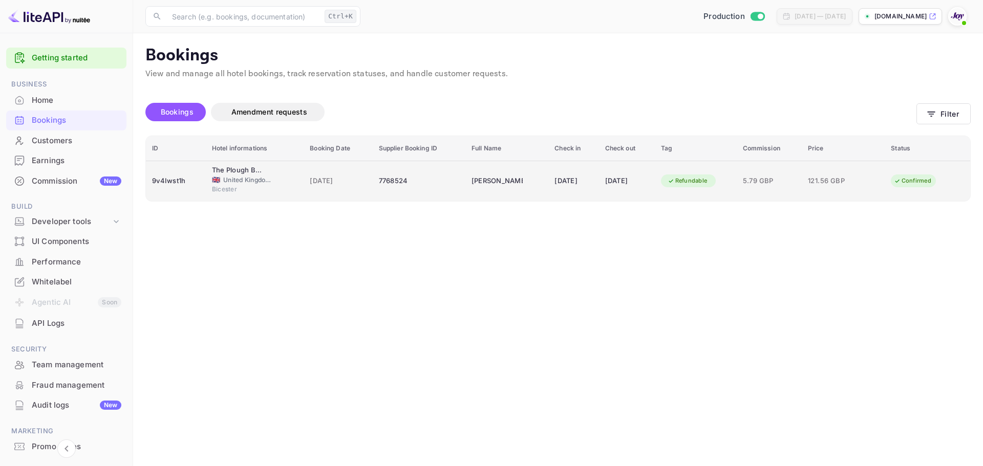
click at [611, 194] on td "[DATE]" at bounding box center [627, 181] width 56 height 40
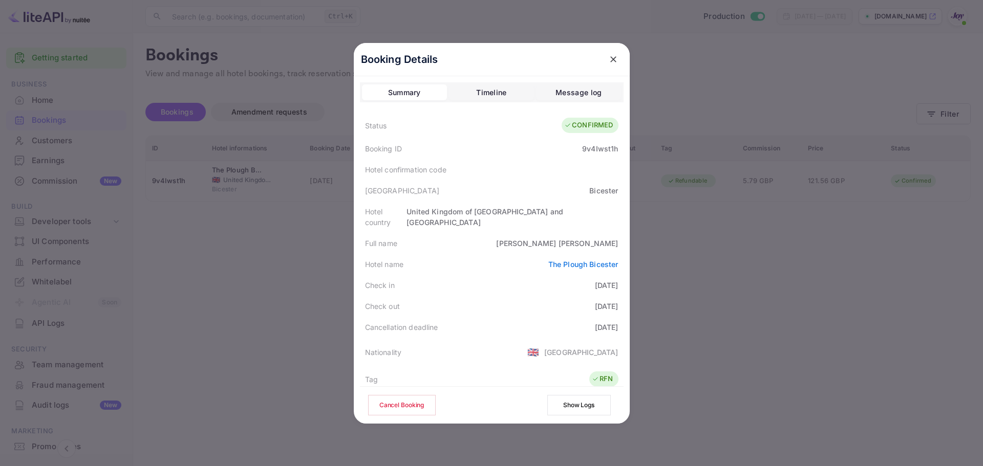
click at [752, 289] on div at bounding box center [491, 233] width 983 height 466
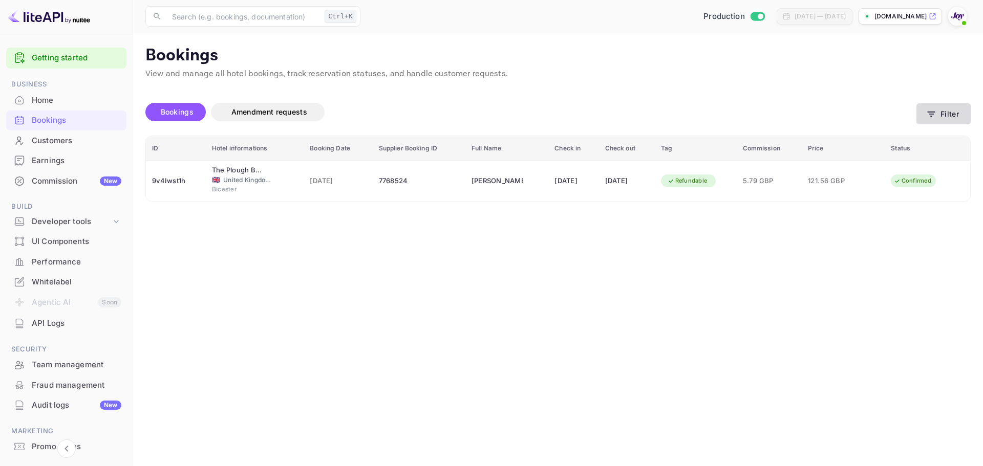
click at [950, 113] on button "Filter" at bounding box center [943, 113] width 54 height 21
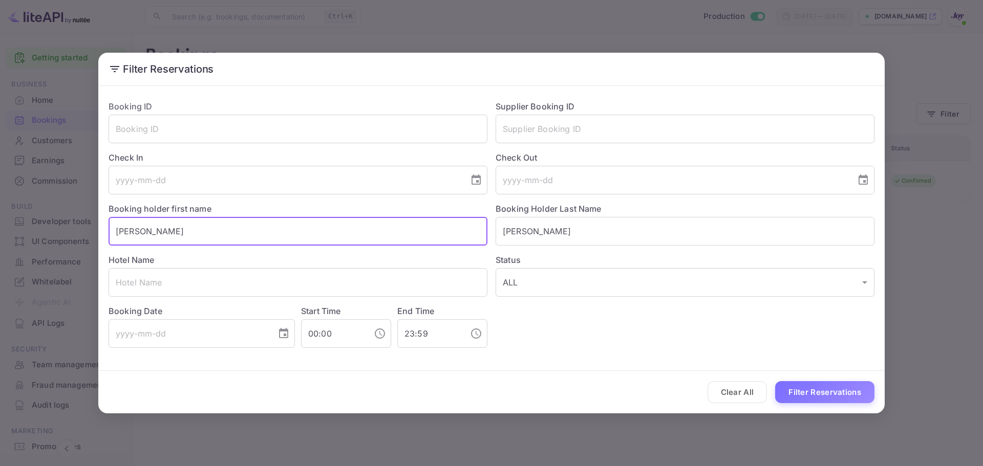
drag, startPoint x: 204, startPoint y: 235, endPoint x: 1, endPoint y: 218, distance: 204.4
click at [1, 218] on div "Filter Reservations Booking ID ​ Supplier Booking ID ​ Check In ​ Check Out ​ B…" at bounding box center [491, 233] width 983 height 466
paste input "[PERSON_NAME]"
click at [144, 236] on input "[PERSON_NAME]" at bounding box center [298, 231] width 379 height 29
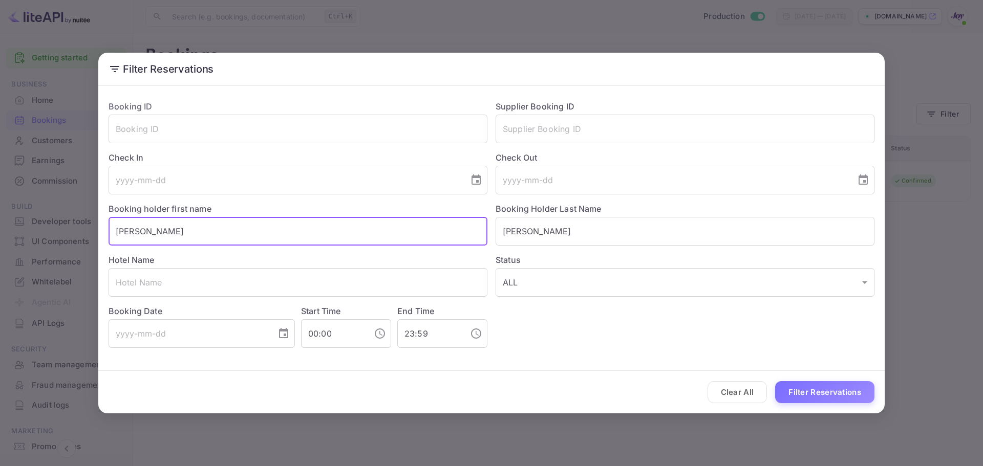
type input "[PERSON_NAME]"
click at [555, 229] on input "[PERSON_NAME]" at bounding box center [685, 231] width 379 height 29
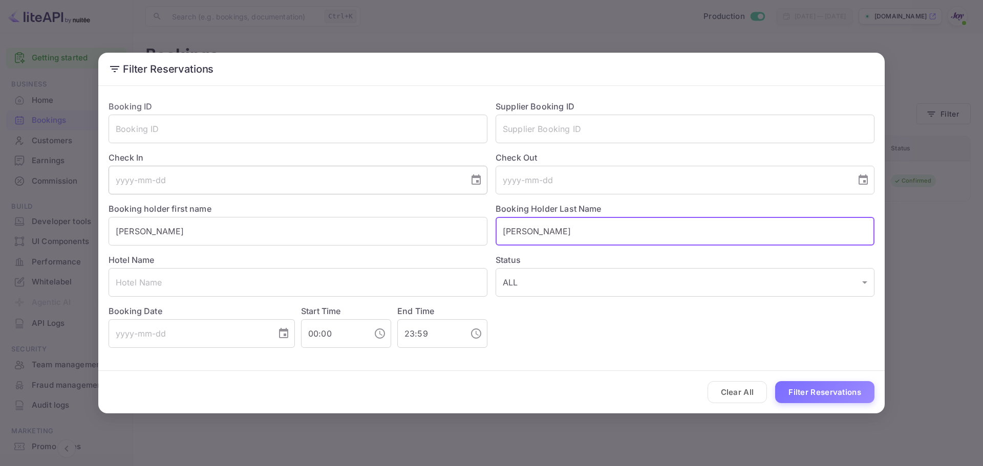
click at [181, 177] on input "tel" at bounding box center [285, 180] width 353 height 29
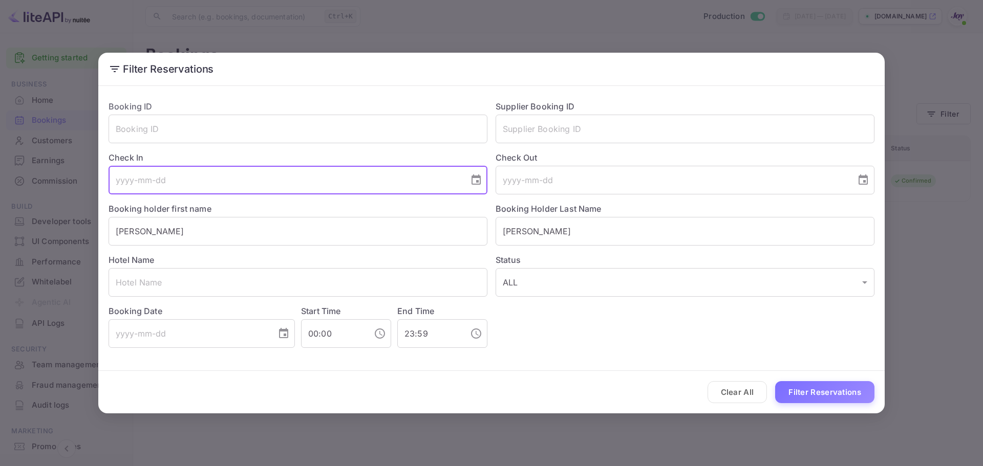
click at [472, 183] on icon "Choose date" at bounding box center [475, 180] width 9 height 10
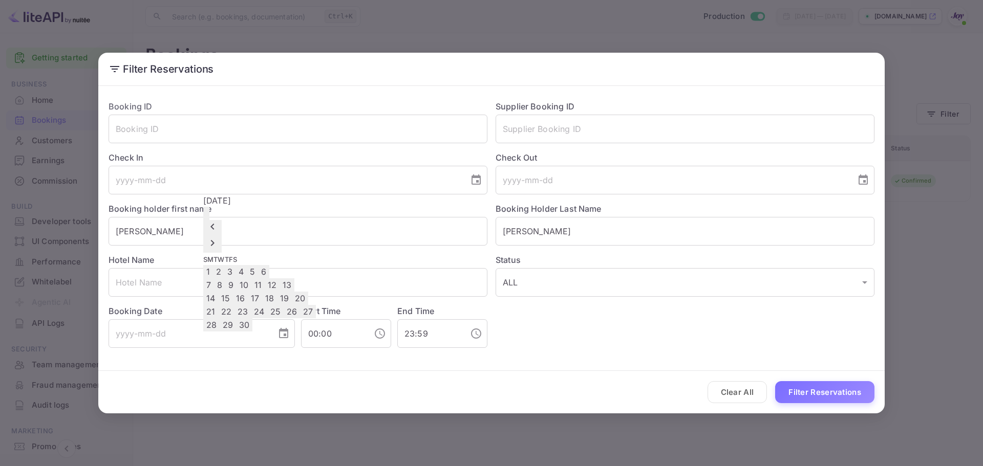
click at [219, 237] on icon "Next month" at bounding box center [212, 243] width 12 height 12
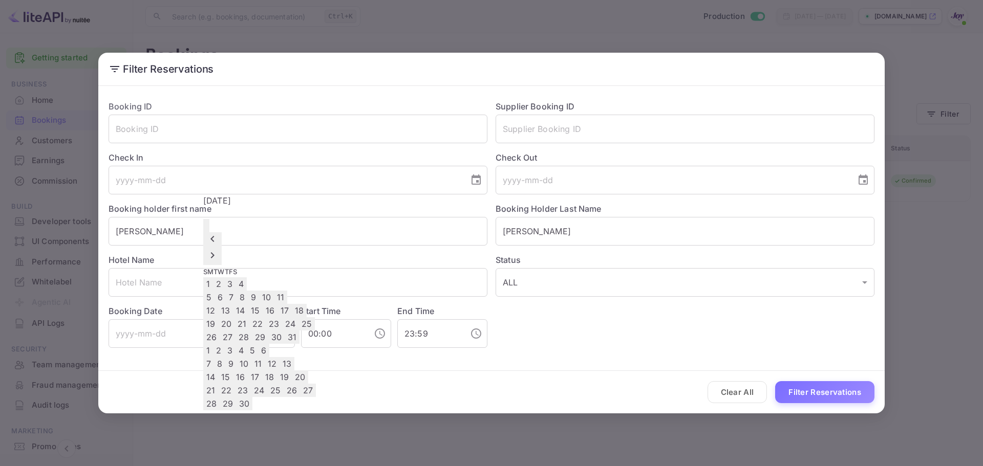
click at [219, 249] on icon "Next month" at bounding box center [212, 255] width 12 height 12
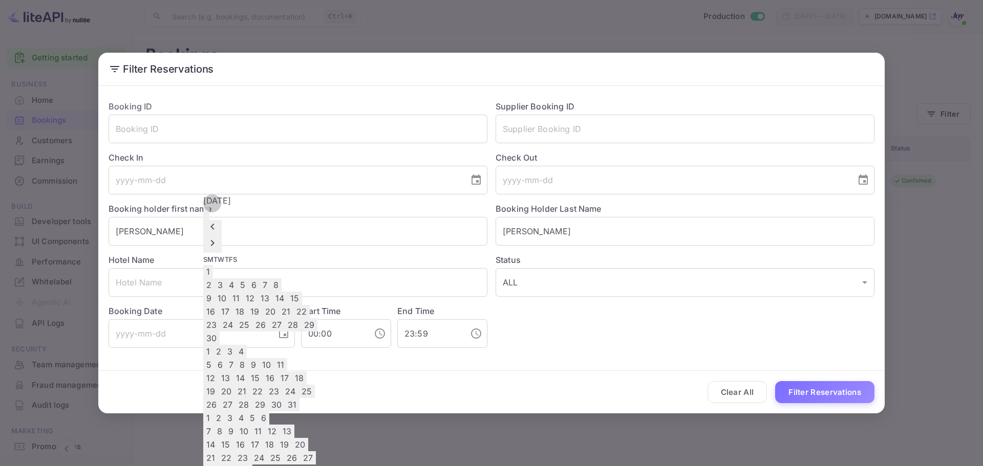
click at [219, 237] on icon "Next month" at bounding box center [212, 243] width 12 height 12
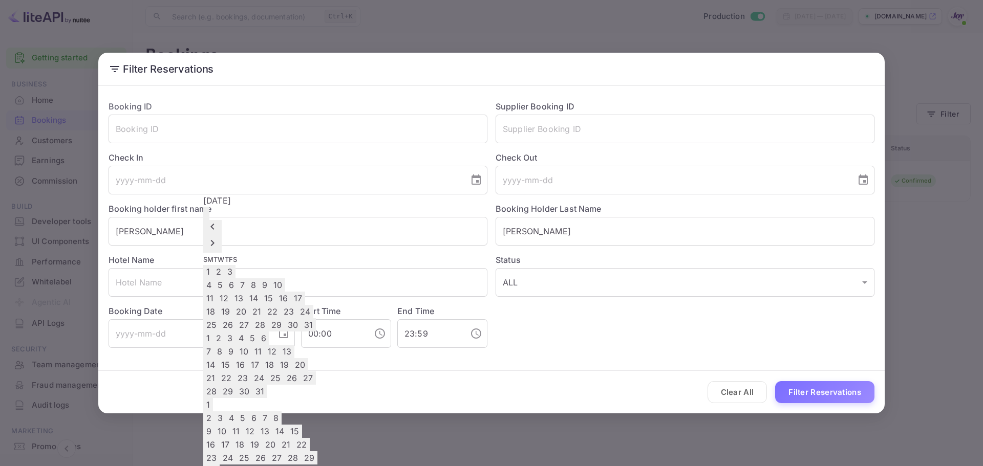
click at [219, 237] on icon "Next month" at bounding box center [212, 243] width 12 height 12
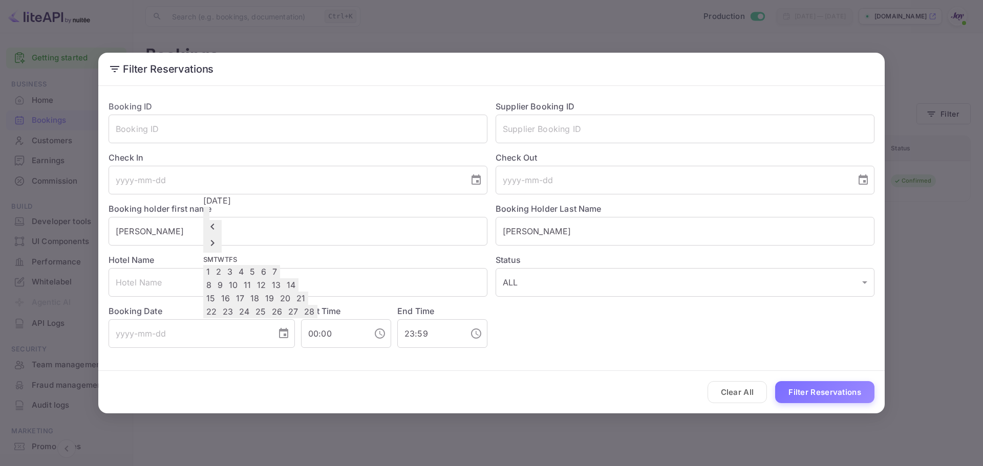
click at [219, 237] on icon "Next month" at bounding box center [212, 243] width 12 height 12
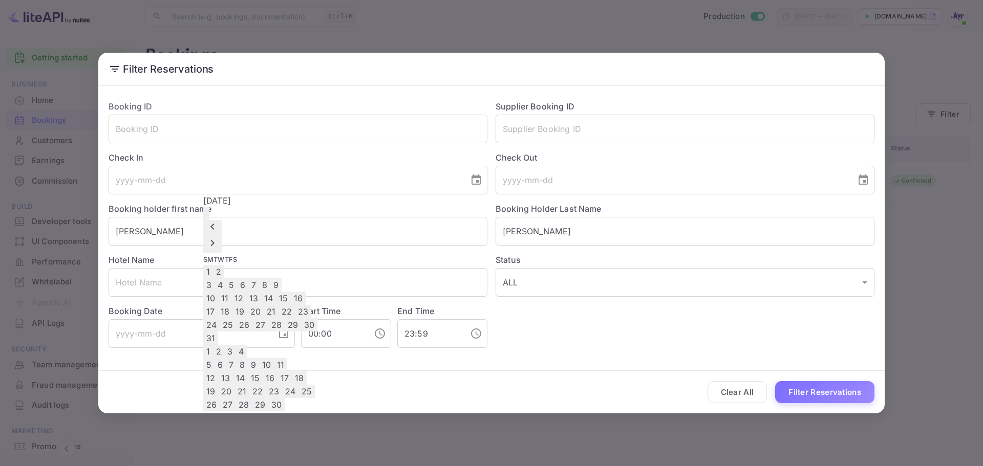
click at [219, 237] on icon "Next month" at bounding box center [212, 243] width 12 height 12
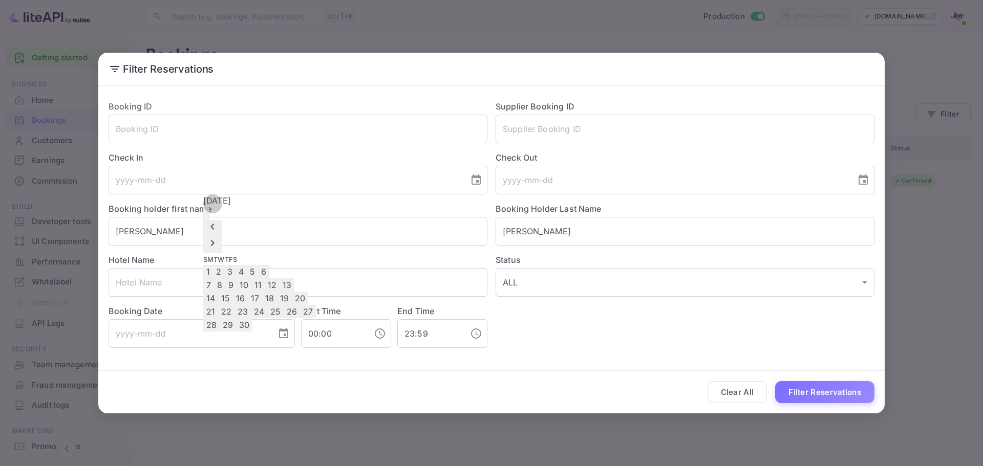
click at [294, 278] on button "13" at bounding box center [286, 284] width 15 height 13
type input "[DATE]"
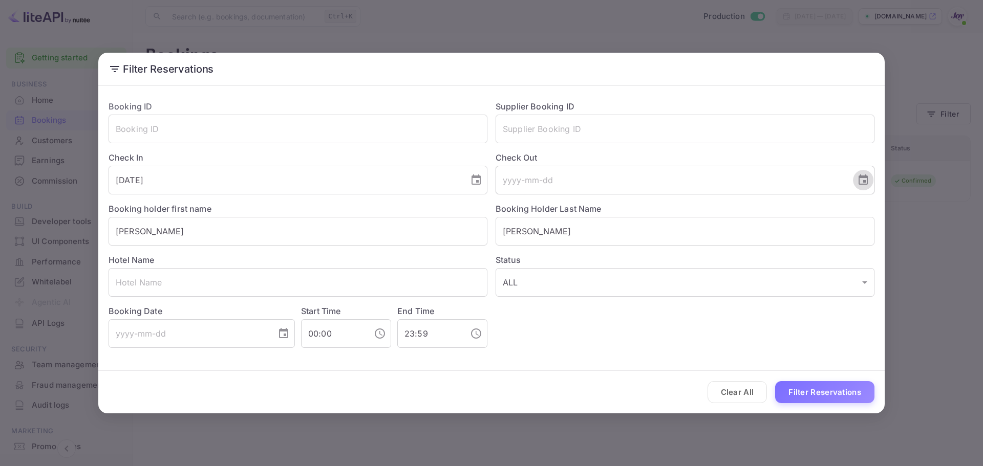
click at [861, 181] on icon "Choose date" at bounding box center [863, 180] width 12 height 12
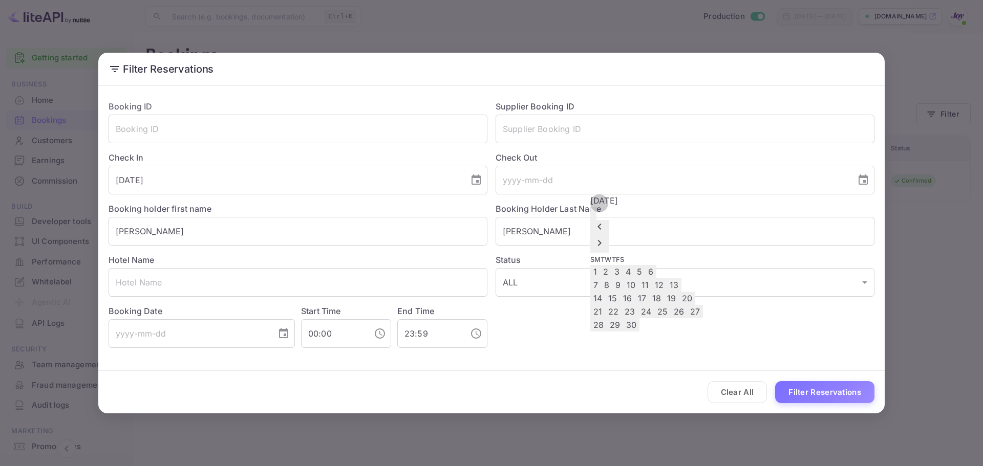
click at [606, 237] on icon "Next month" at bounding box center [599, 243] width 12 height 12
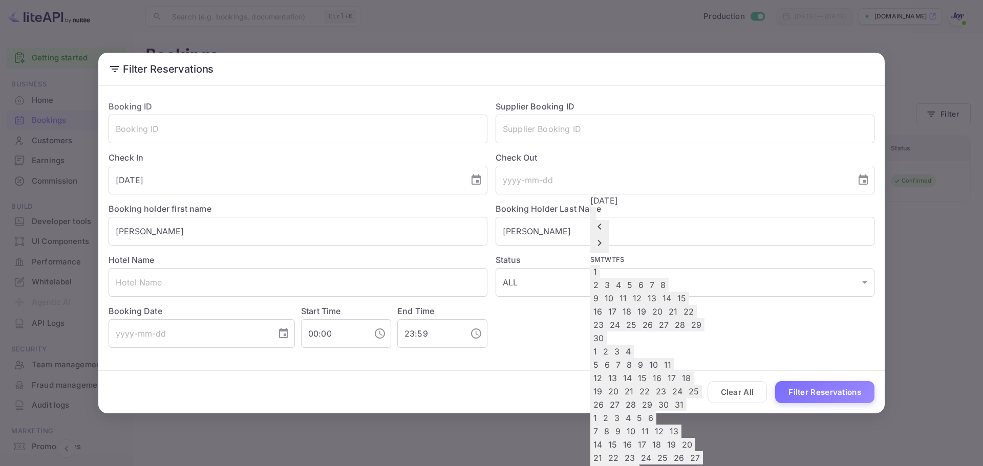
click at [606, 237] on icon "Next month" at bounding box center [599, 243] width 12 height 12
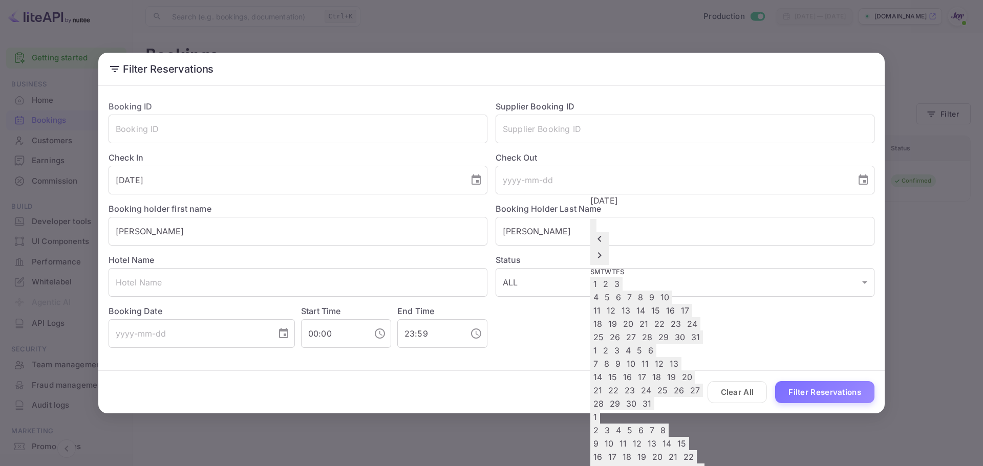
click at [606, 249] on icon "Next month" at bounding box center [599, 255] width 12 height 12
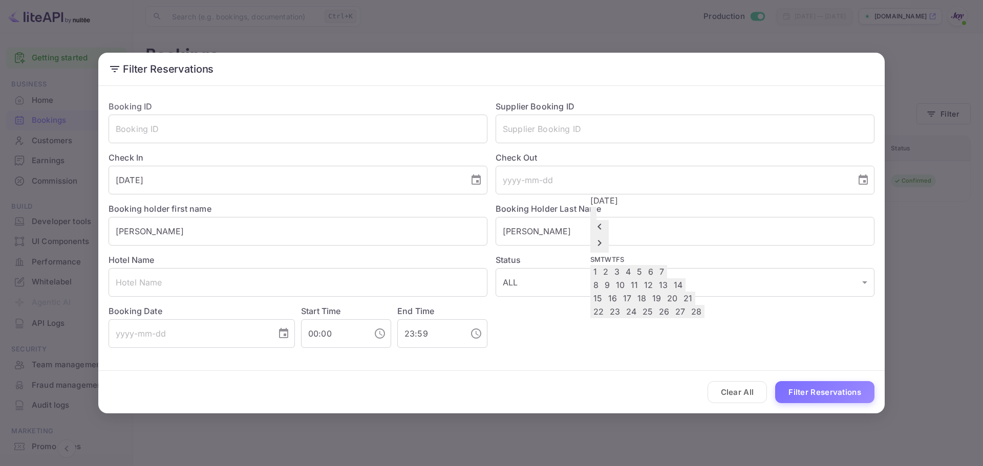
click at [606, 237] on icon "Next month" at bounding box center [599, 243] width 12 height 12
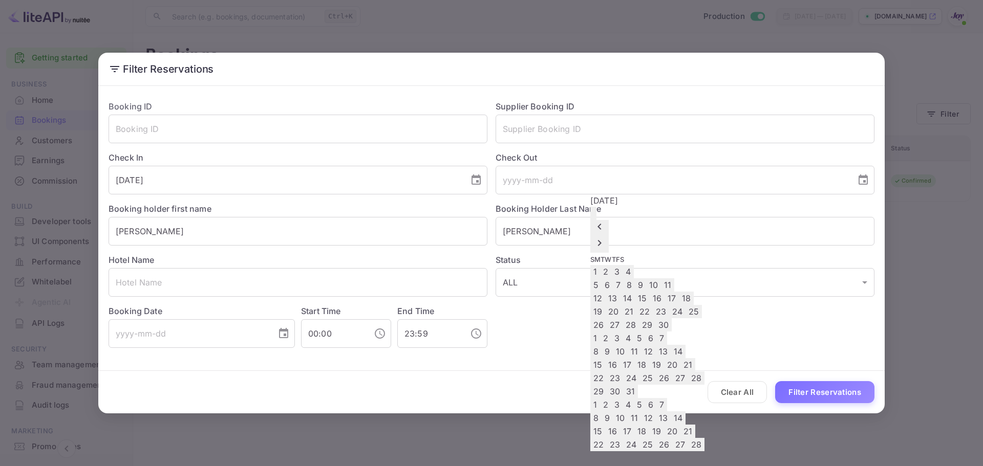
click at [606, 237] on icon "Next month" at bounding box center [599, 243] width 12 height 12
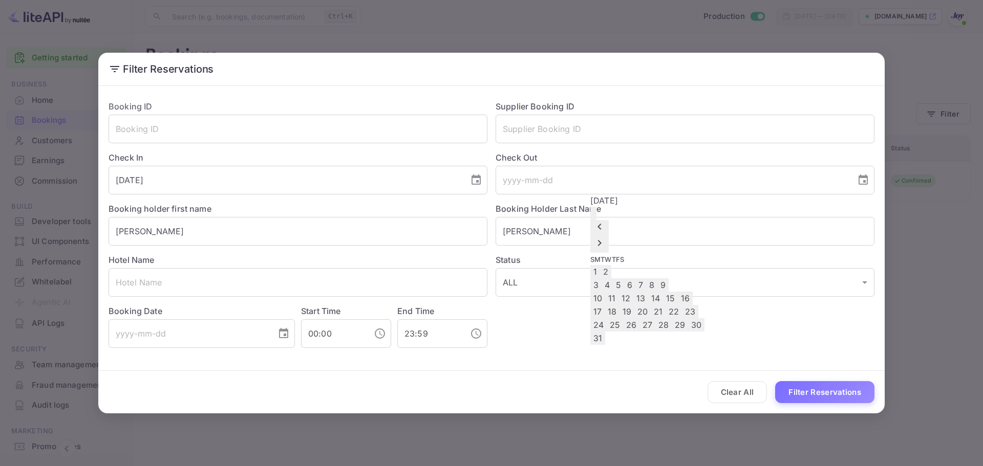
click at [606, 237] on icon "Next month" at bounding box center [599, 243] width 12 height 12
click at [605, 292] on button "14" at bounding box center [597, 298] width 15 height 13
type input "[DATE]"
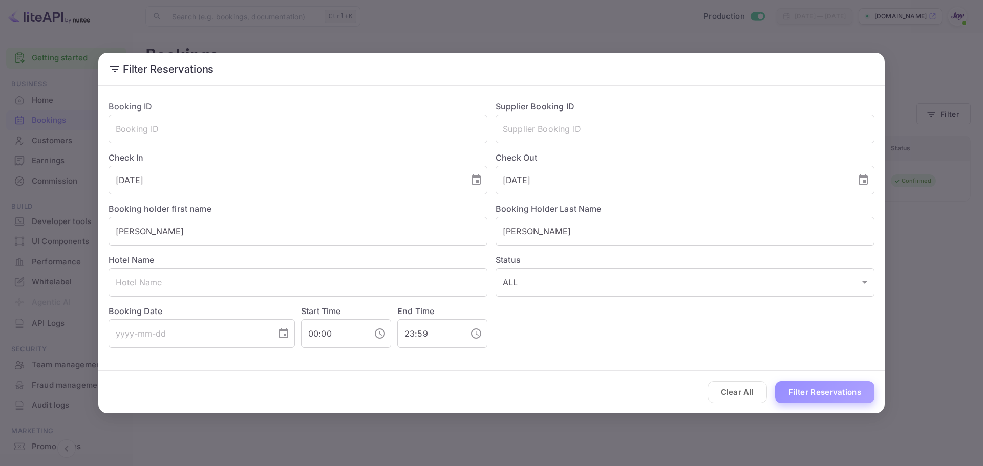
click at [806, 391] on button "Filter Reservations" at bounding box center [824, 392] width 99 height 22
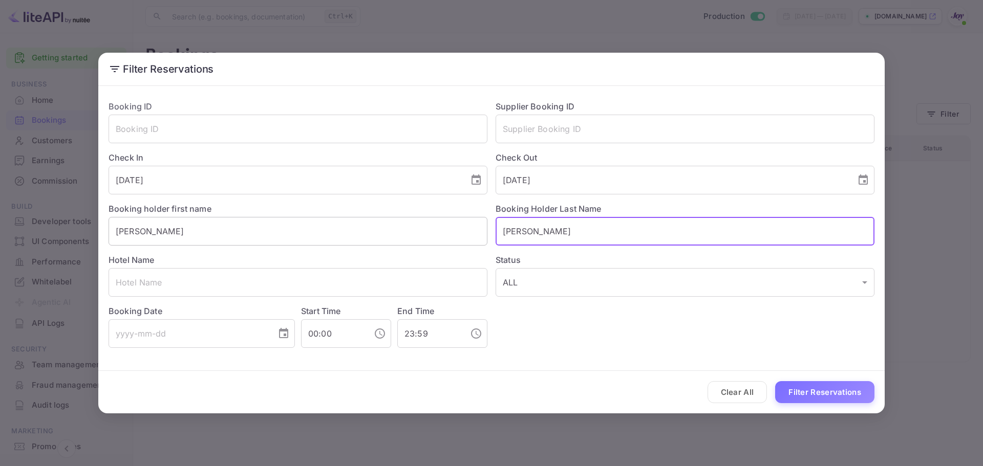
drag, startPoint x: 494, startPoint y: 231, endPoint x: 401, endPoint y: 245, distance: 93.7
click at [402, 244] on div "Booking ID ​ Supplier Booking ID ​ Check In [DATE] ​ Check Out [DATE] ​ Booking…" at bounding box center [487, 220] width 774 height 256
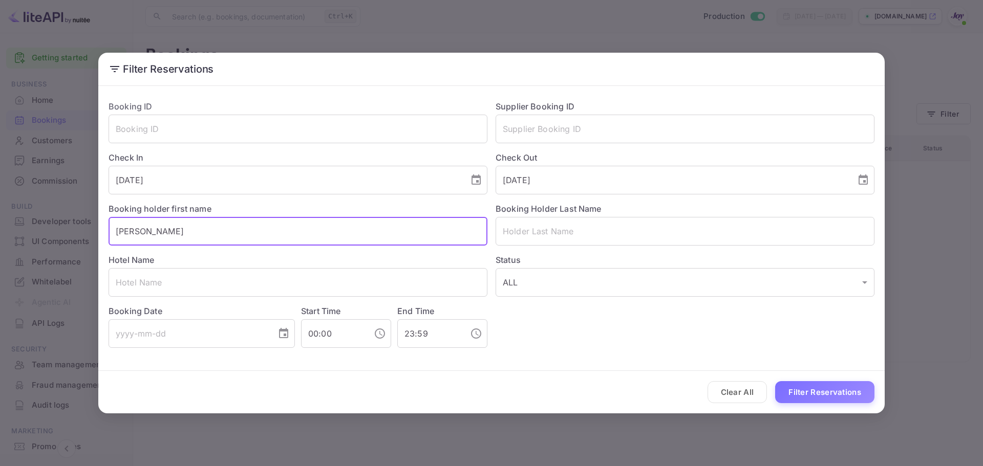
drag, startPoint x: 98, startPoint y: 228, endPoint x: 8, endPoint y: 220, distance: 91.0
click at [9, 220] on div "Filter Reservations Booking ID ​ Supplier Booking ID ​ Check In [DATE] ​ Check …" at bounding box center [491, 233] width 983 height 466
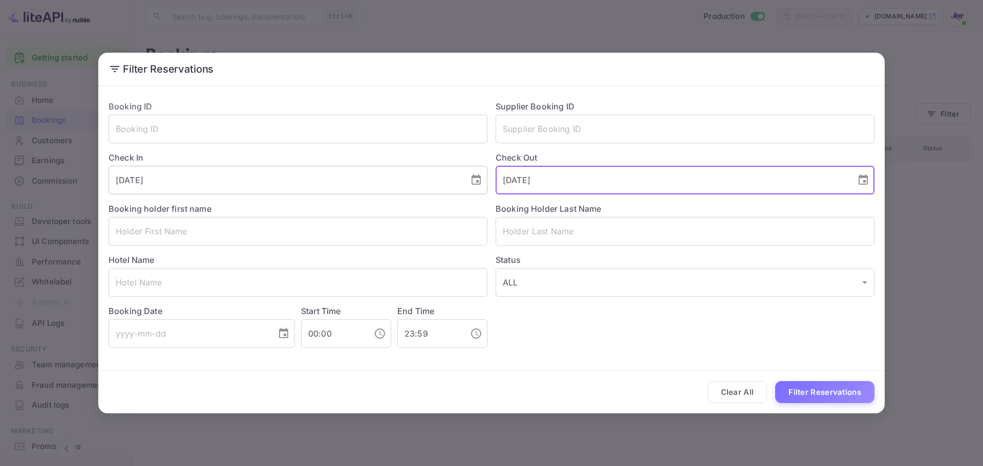
drag, startPoint x: 639, startPoint y: 185, endPoint x: 345, endPoint y: 166, distance: 295.5
click at [353, 161] on div "Booking ID ​ Supplier Booking ID ​ Check In [DATE] ​ Check Out [DATE] ​ Booking…" at bounding box center [487, 220] width 774 height 256
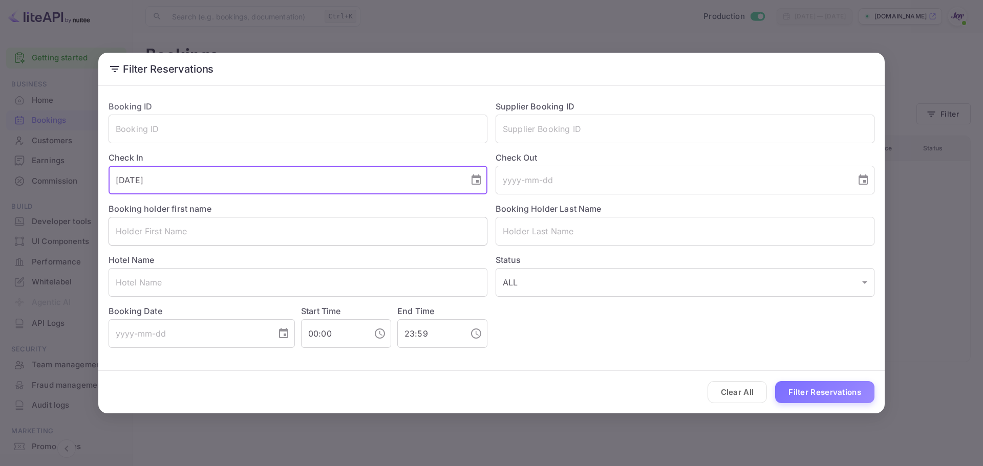
drag, startPoint x: 235, startPoint y: 179, endPoint x: 156, endPoint y: 219, distance: 89.1
click at [70, 167] on div "Filter Reservations Booking ID ​ Supplier Booking ID ​ Check In [DATE] ​ Check …" at bounding box center [491, 233] width 983 height 466
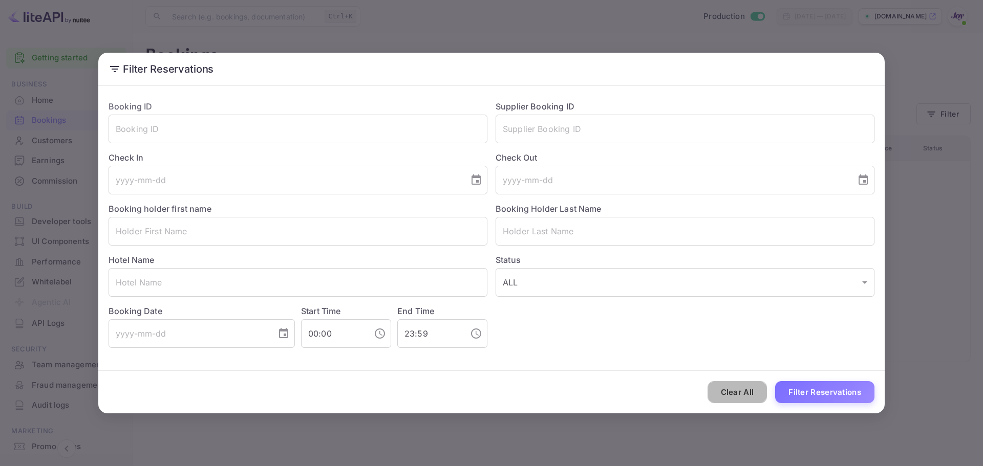
click at [729, 393] on button "Clear All" at bounding box center [737, 392] width 60 height 22
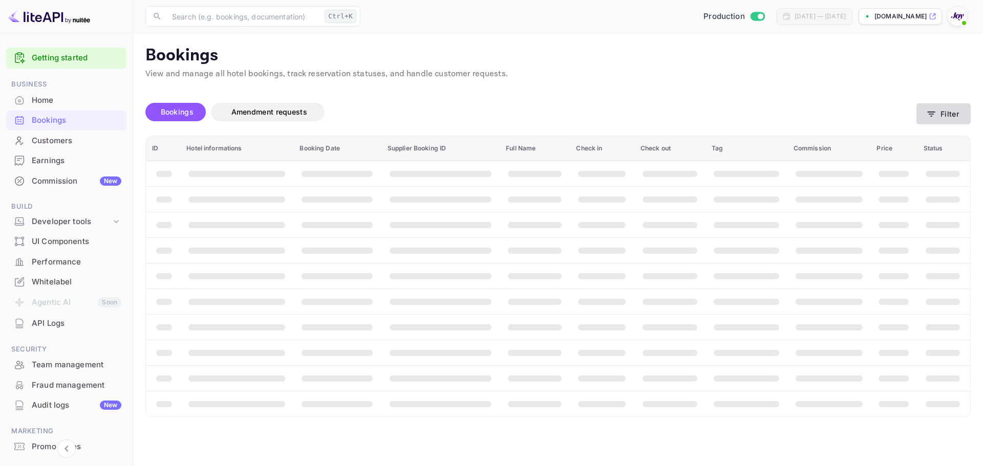
click at [958, 114] on button "Filter" at bounding box center [943, 113] width 54 height 21
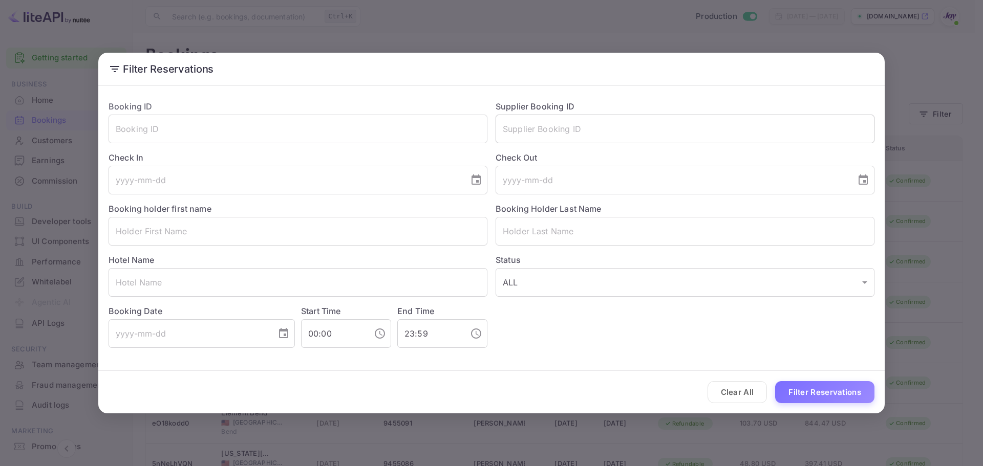
click at [518, 130] on input "text" at bounding box center [685, 129] width 379 height 29
paste input "9214683"
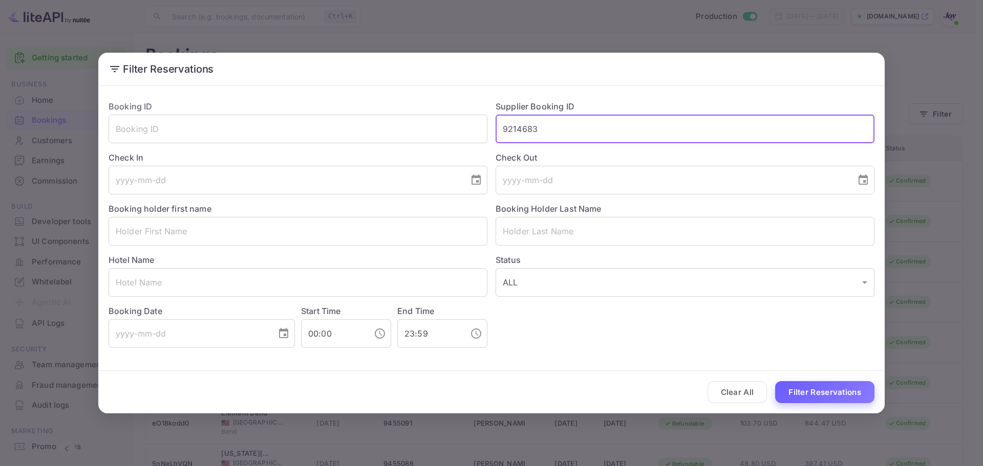
type input "9214683"
click at [787, 389] on button "Filter Reservations" at bounding box center [824, 392] width 99 height 22
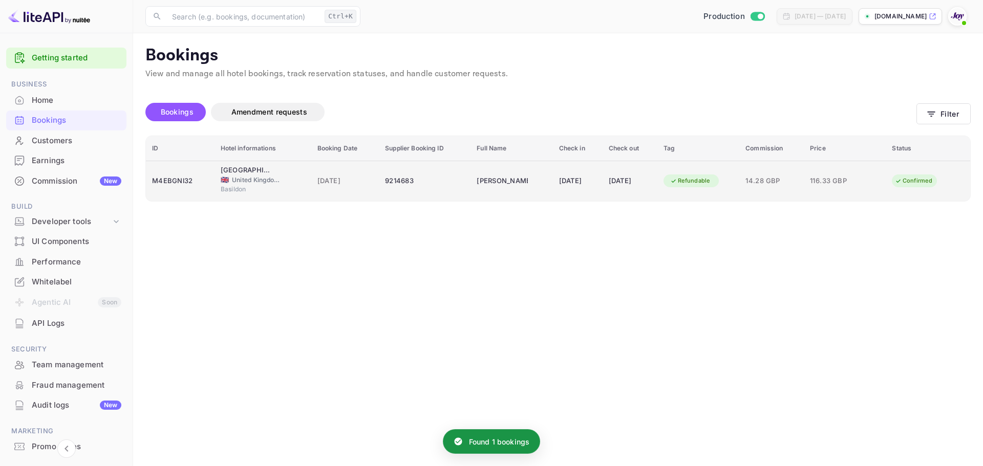
click at [434, 184] on div "9214683" at bounding box center [424, 181] width 79 height 16
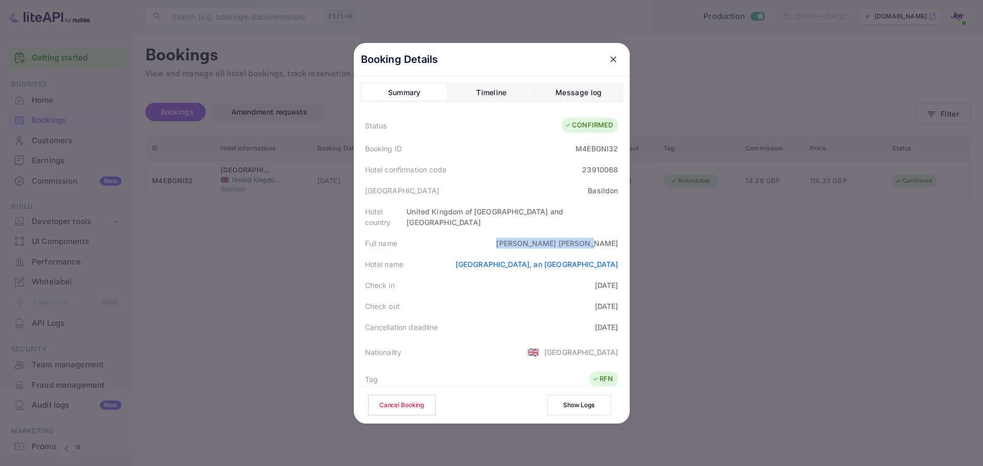
copy div "[PERSON_NAME]"
drag, startPoint x: 567, startPoint y: 232, endPoint x: 127, endPoint y: 38, distance: 480.1
click at [603, 238] on div "[PERSON_NAME]" at bounding box center [557, 243] width 122 height 11
click at [547, 236] on div "Full name [PERSON_NAME]" at bounding box center [492, 243] width 264 height 21
drag, startPoint x: 563, startPoint y: 234, endPoint x: 615, endPoint y: 238, distance: 52.3
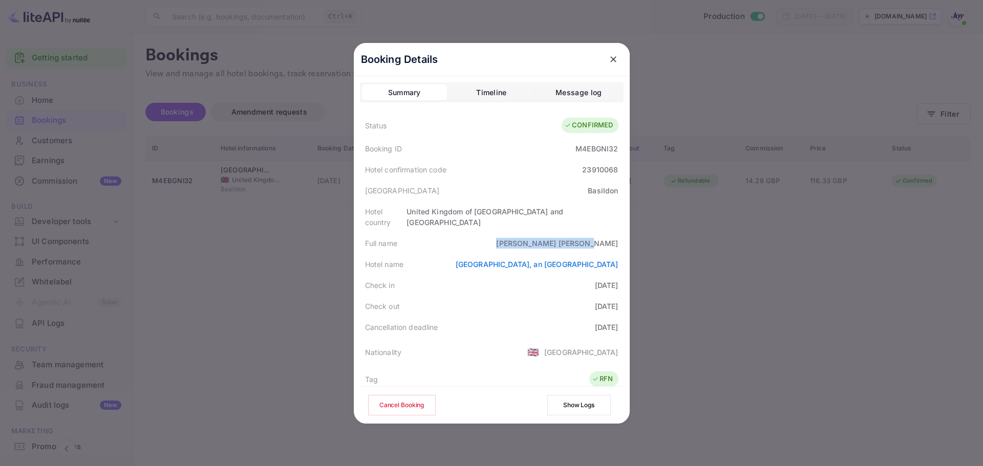
click at [615, 238] on div "Full name [PERSON_NAME]" at bounding box center [492, 243] width 264 height 21
click at [590, 148] on div "M4EBGNl32" at bounding box center [596, 148] width 42 height 11
copy div "M4EBGNl32"
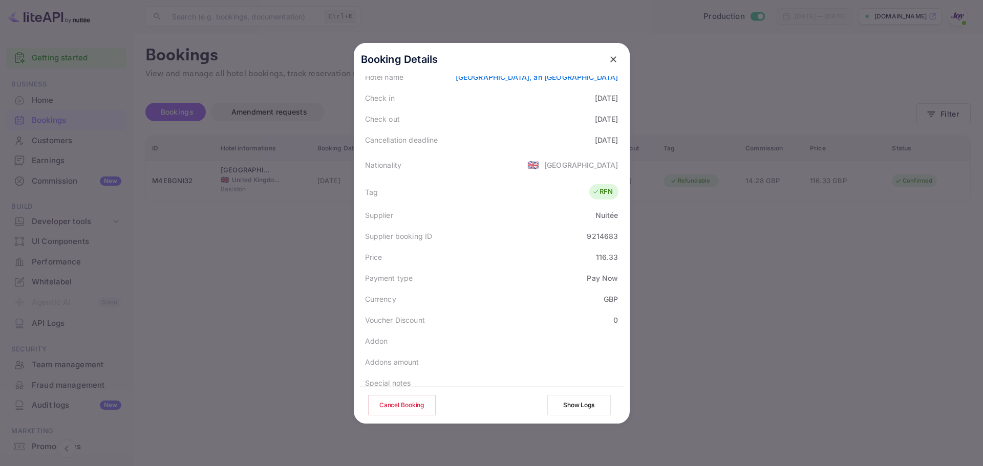
scroll to position [248, 0]
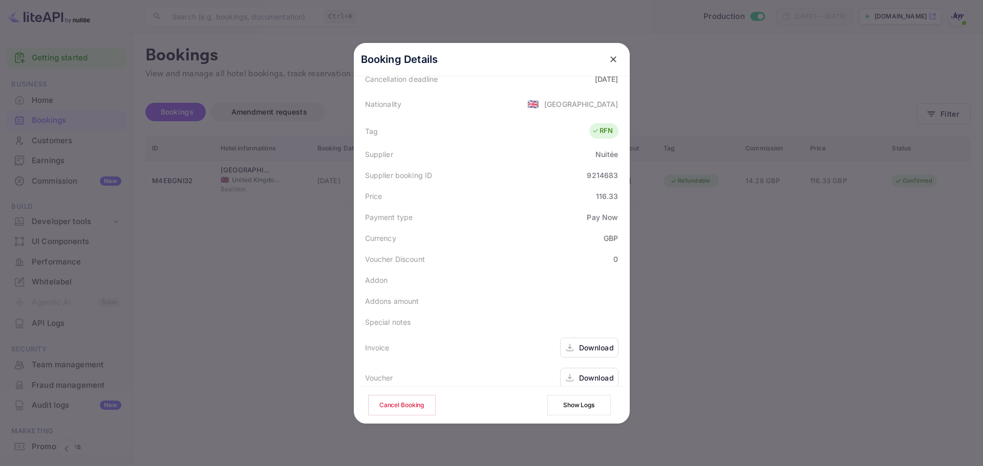
click at [591, 170] on div "9214683" at bounding box center [602, 175] width 31 height 11
copy div "9214683"
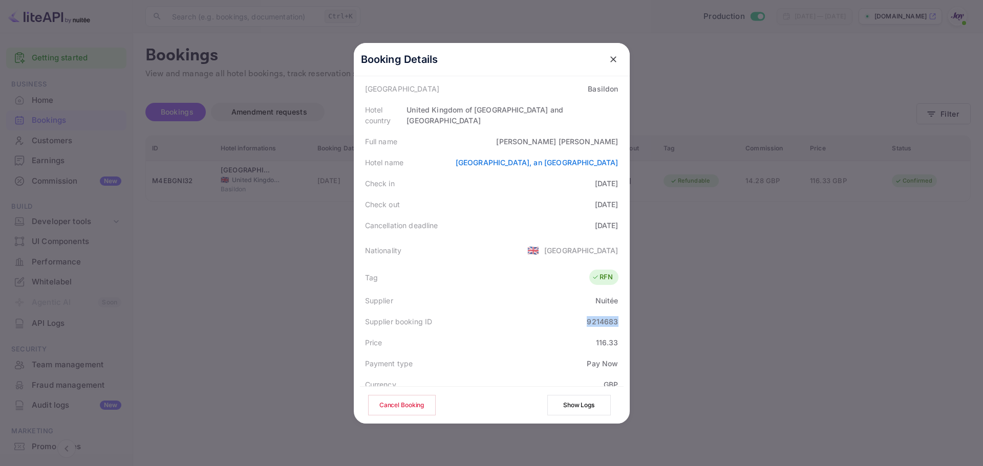
scroll to position [0, 0]
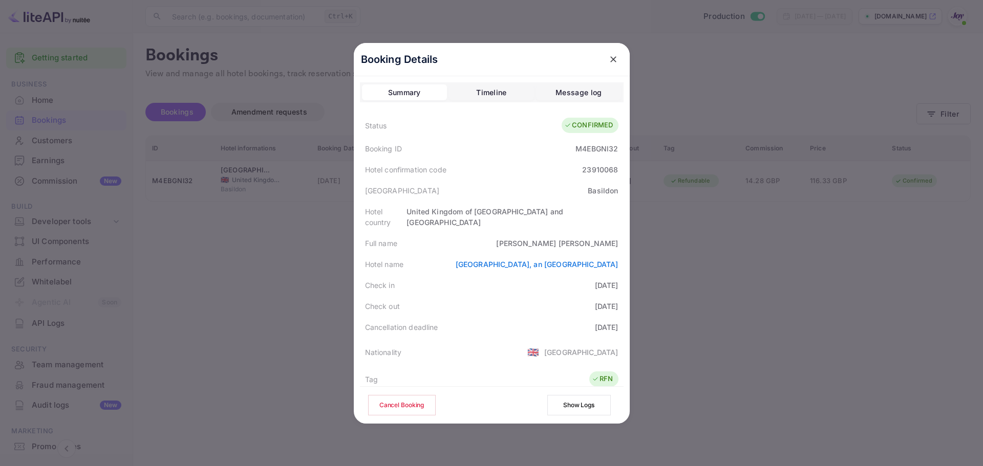
click at [594, 170] on div "23910068" at bounding box center [600, 169] width 36 height 11
copy div "23910068"
click at [608, 56] on icon "close" at bounding box center [613, 59] width 10 height 10
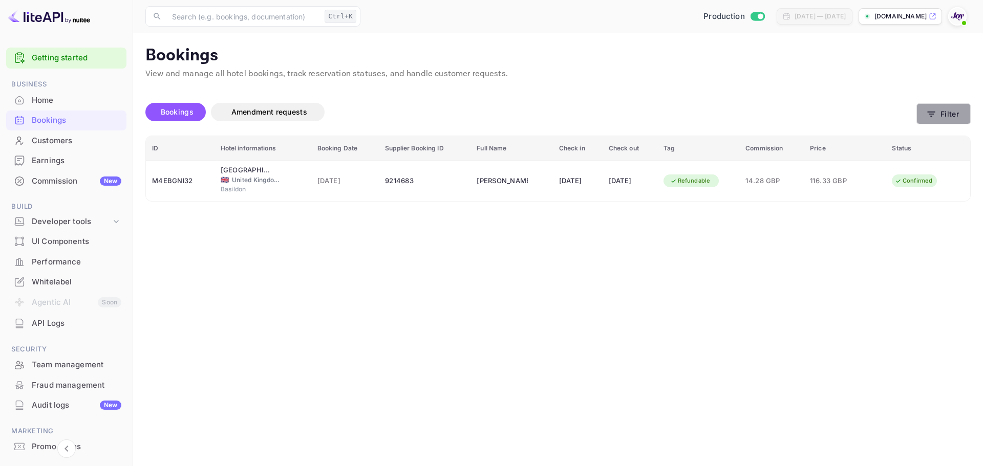
click at [945, 119] on button "Filter" at bounding box center [943, 113] width 54 height 21
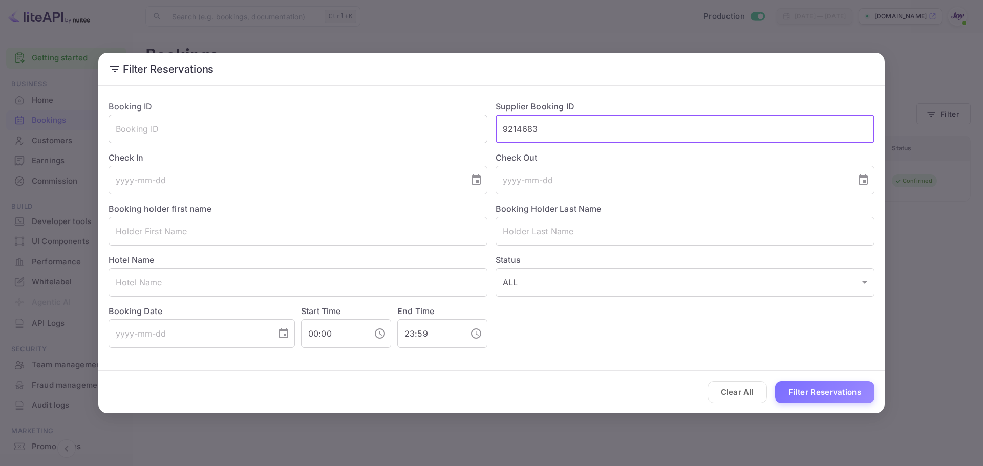
drag, startPoint x: 567, startPoint y: 140, endPoint x: 446, endPoint y: 127, distance: 121.0
click at [446, 127] on div "Booking ID ​ Supplier Booking ID 9214683 ​ Check In ​ Check Out ​ Booking holde…" at bounding box center [487, 220] width 774 height 256
click at [152, 239] on input "text" at bounding box center [298, 231] width 379 height 29
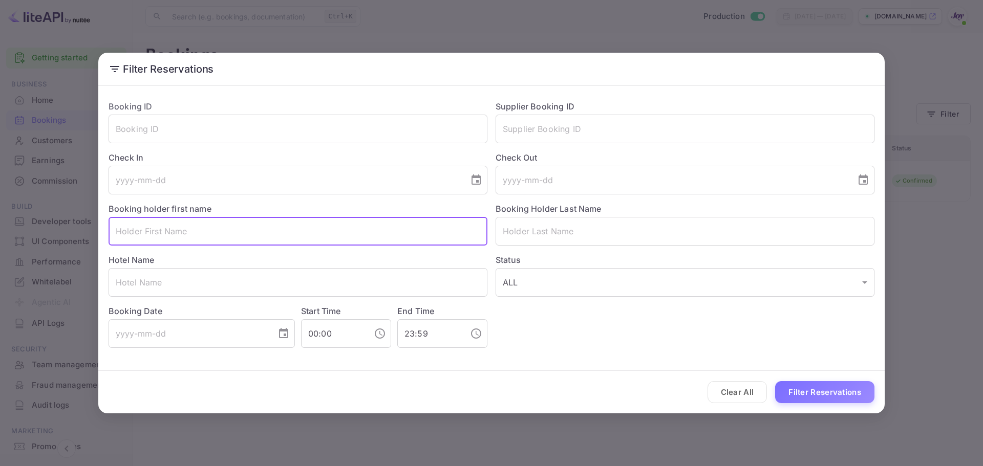
paste input "[PERSON_NAME]"
click at [161, 231] on input "[PERSON_NAME]" at bounding box center [298, 231] width 379 height 29
type input "[DEMOGRAPHIC_DATA]"
click at [563, 236] on input "text" at bounding box center [685, 231] width 379 height 29
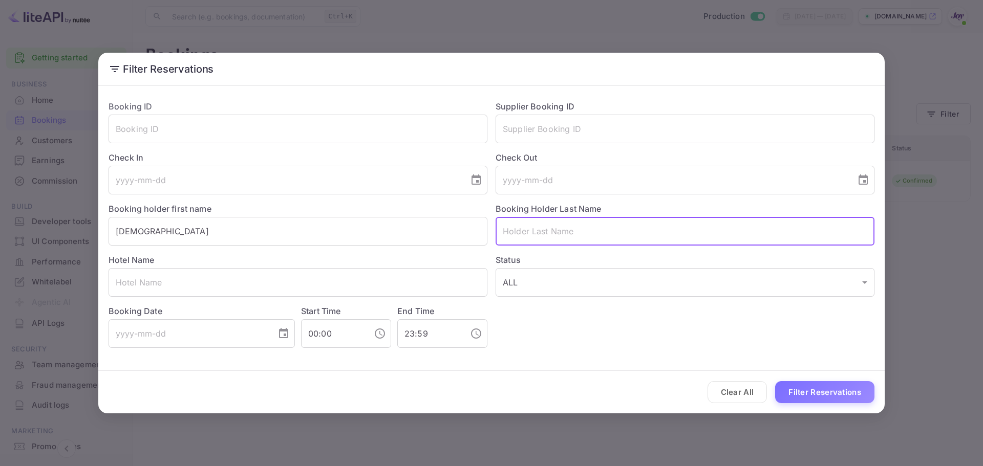
paste input "[PERSON_NAME]"
type input "[PERSON_NAME]"
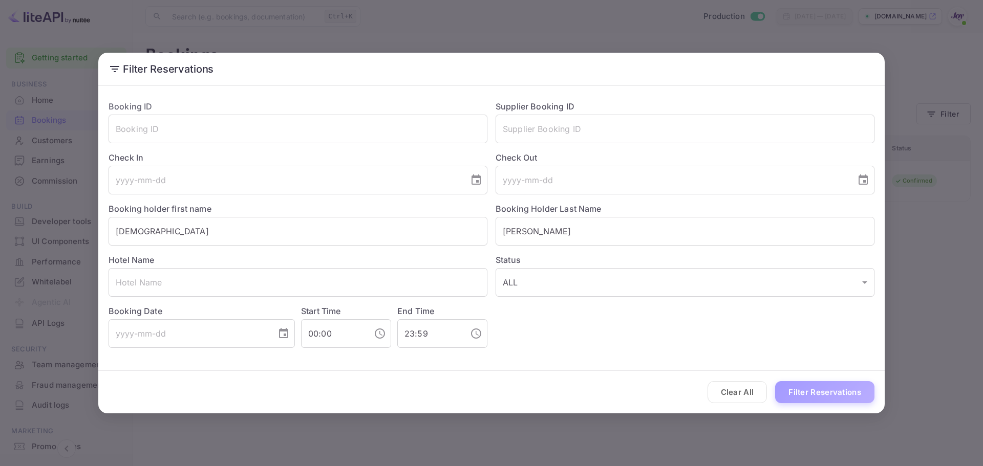
click at [817, 395] on button "Filter Reservations" at bounding box center [824, 392] width 99 height 22
drag, startPoint x: 758, startPoint y: 399, endPoint x: 742, endPoint y: 385, distance: 21.0
click at [758, 399] on button "Clear All" at bounding box center [737, 392] width 60 height 22
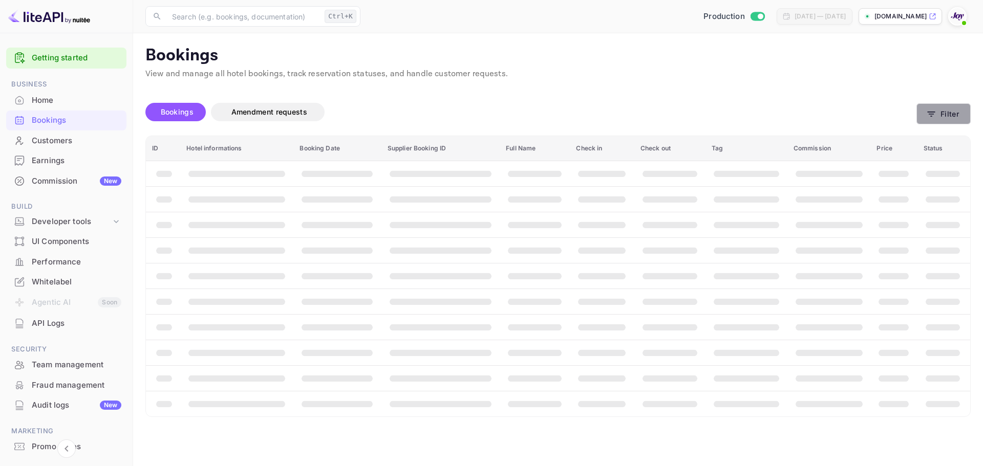
click at [942, 111] on button "Filter" at bounding box center [943, 113] width 54 height 21
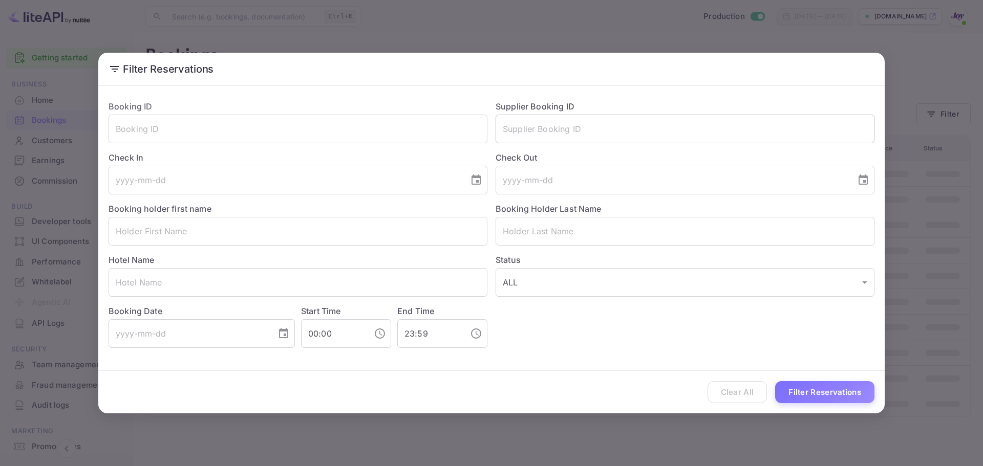
click at [514, 132] on input "text" at bounding box center [685, 129] width 379 height 29
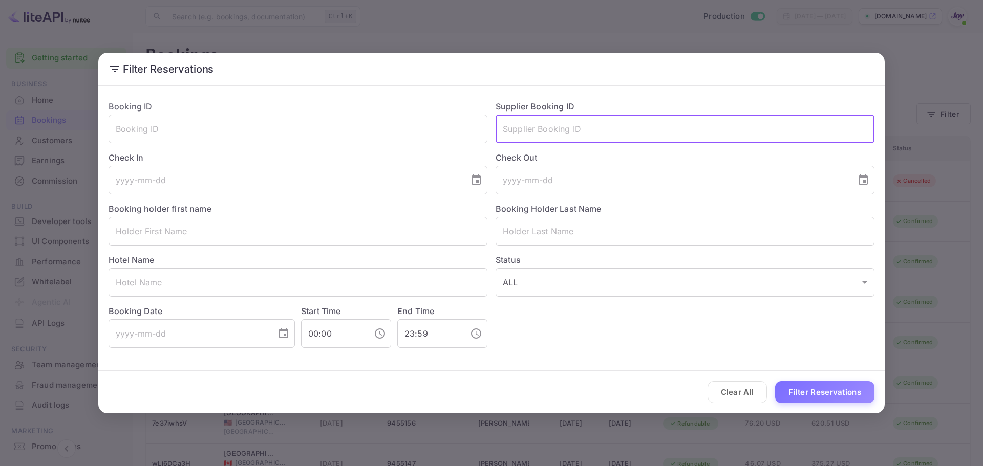
paste input "2063353661"
type input "2063353661"
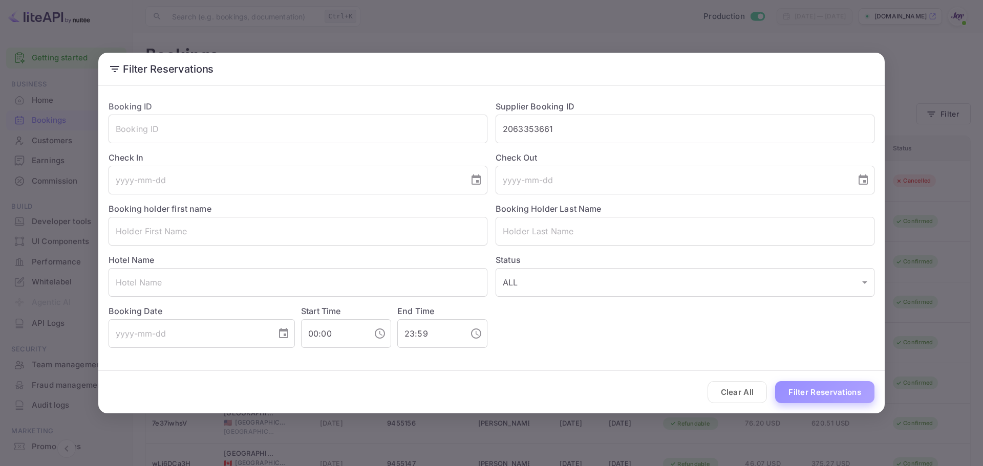
click at [810, 391] on button "Filter Reservations" at bounding box center [824, 392] width 99 height 22
click at [802, 397] on button "Filter Reservations" at bounding box center [824, 392] width 99 height 22
